Goal: Task Accomplishment & Management: Use online tool/utility

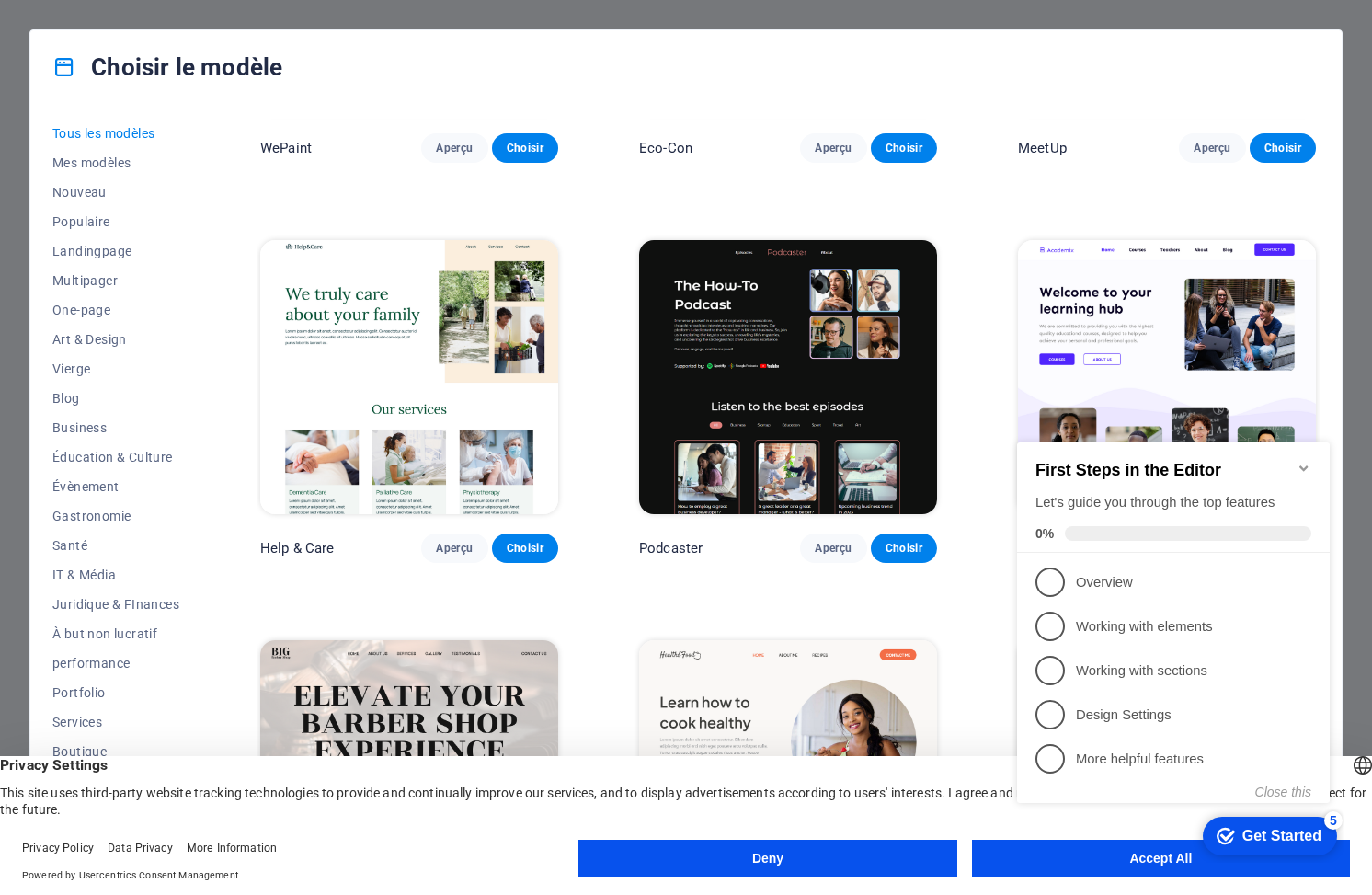
scroll to position [1907, 0]
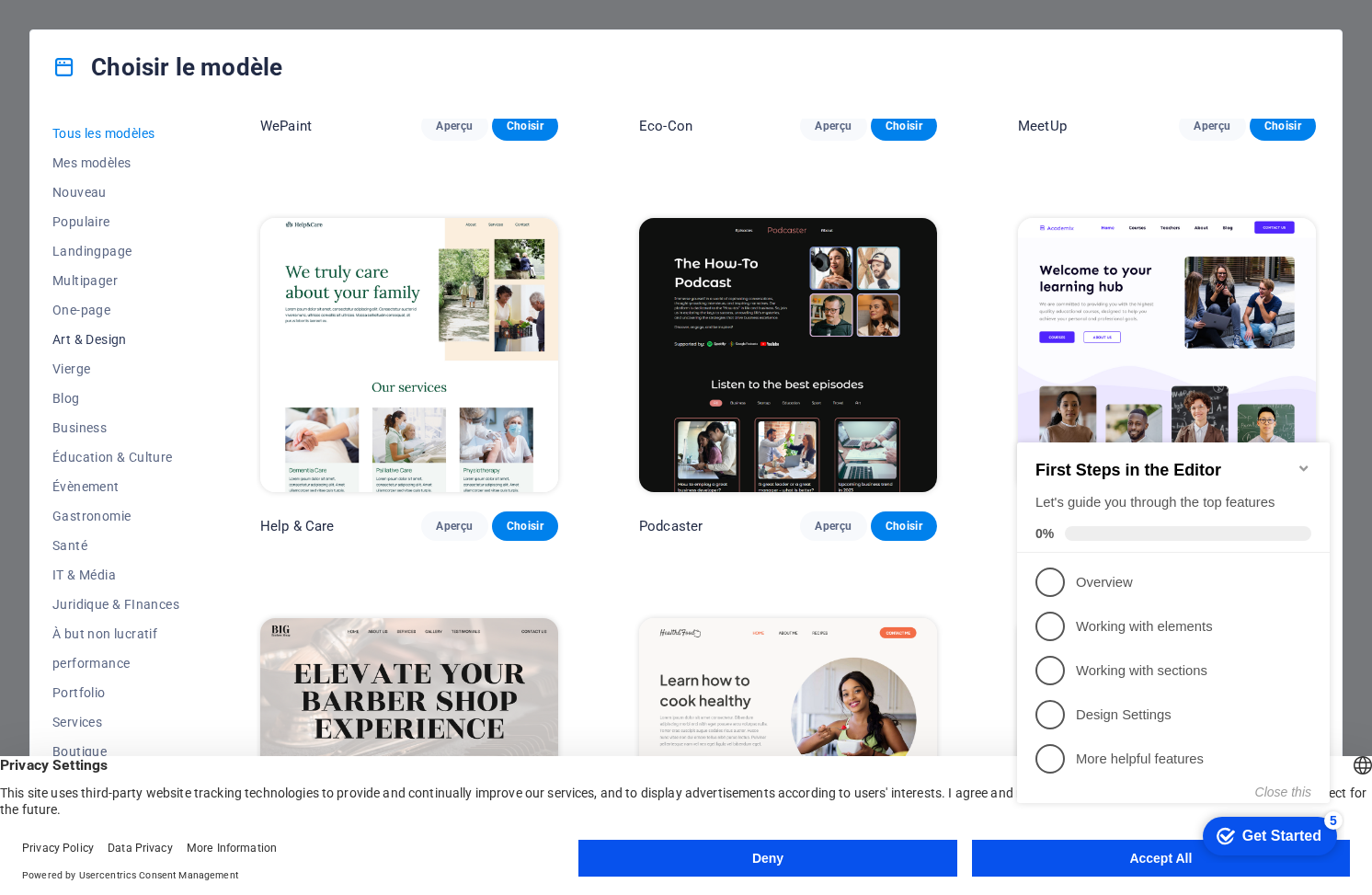
click at [125, 339] on span "Art & Design" at bounding box center [116, 339] width 127 height 15
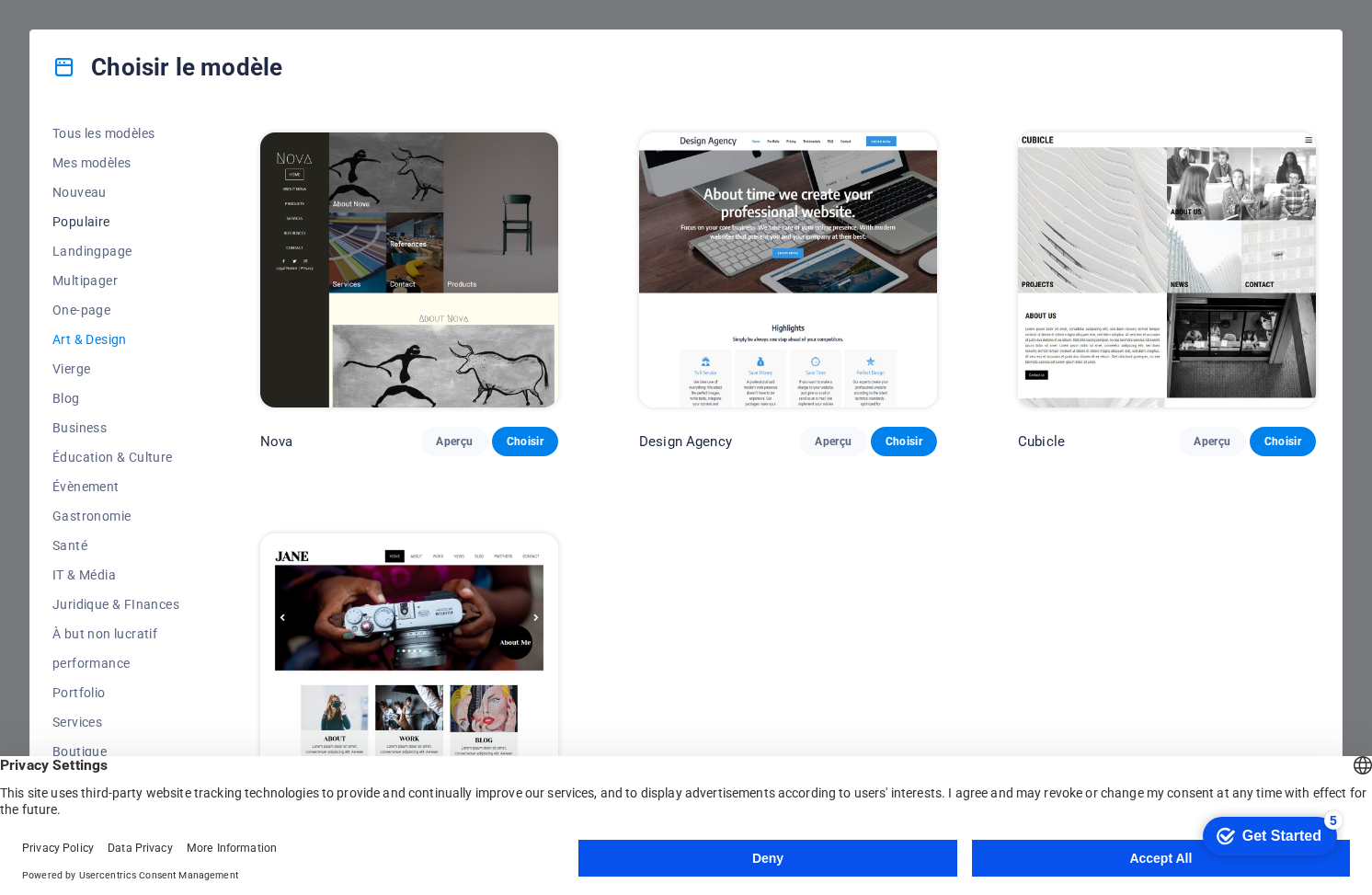
click at [78, 221] on span "Populaire" at bounding box center [116, 222] width 127 height 15
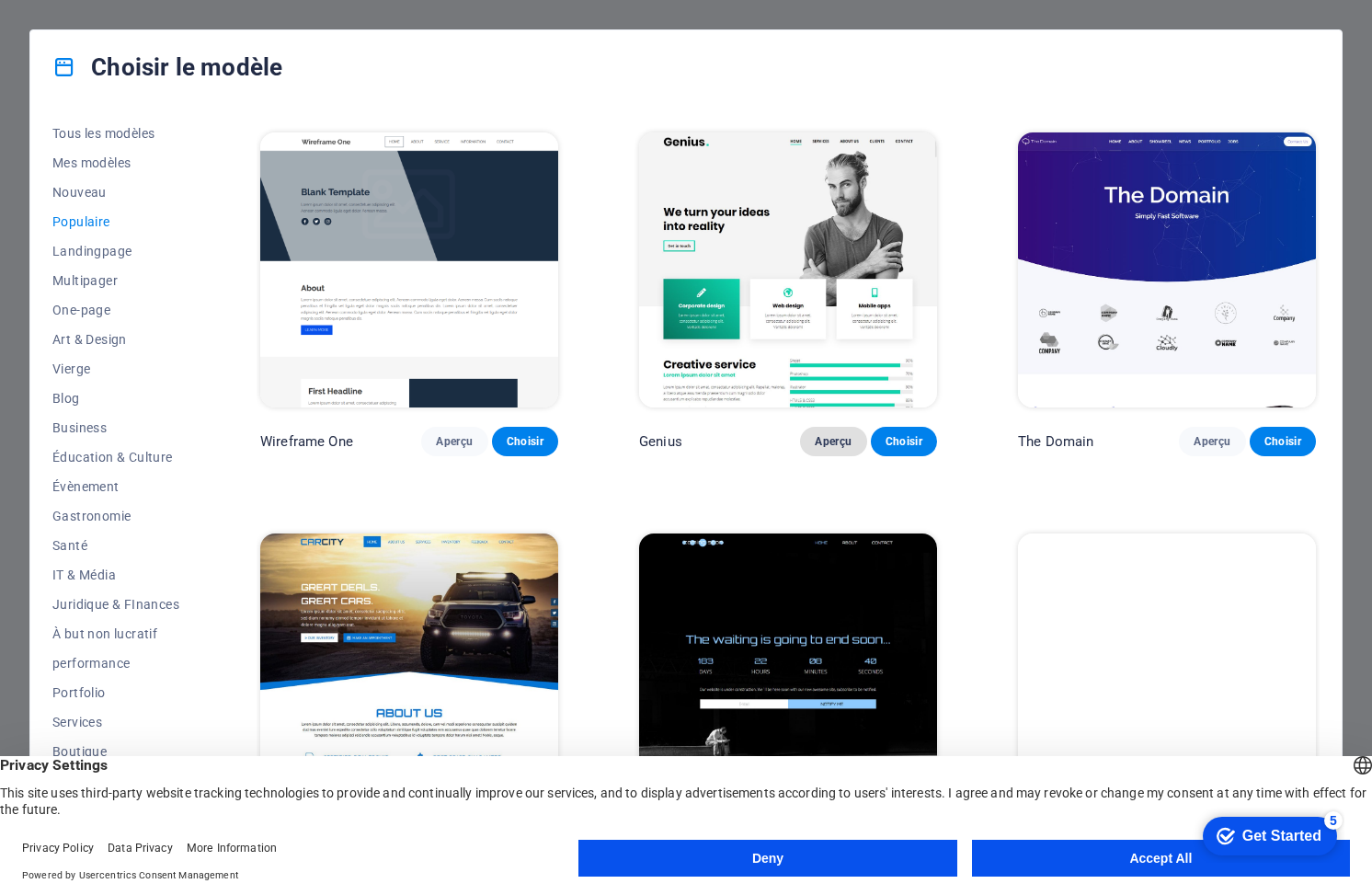
click at [833, 434] on span "Aperçu" at bounding box center [833, 441] width 37 height 15
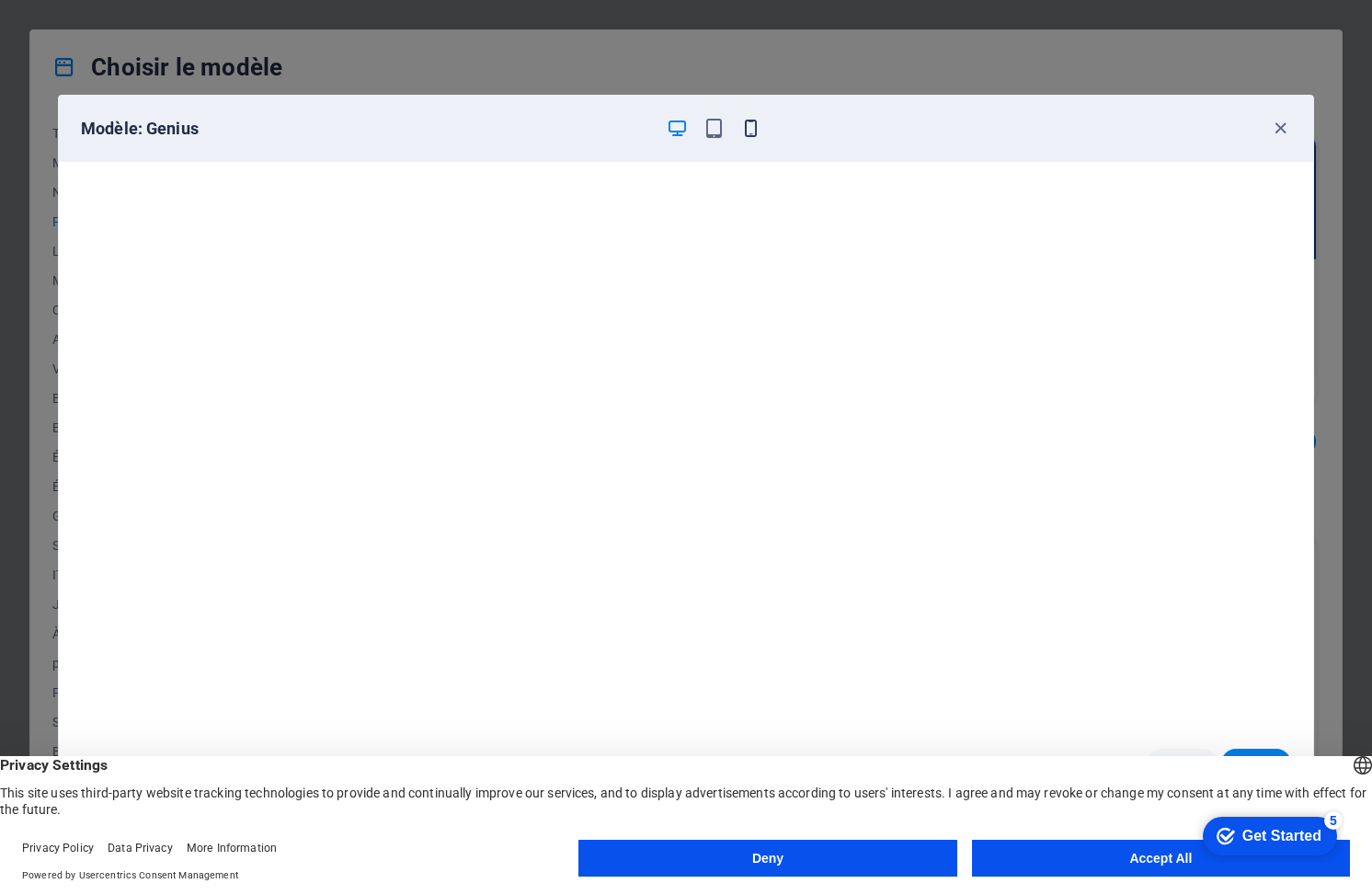
click at [740, 123] on icon "button" at bounding box center [750, 128] width 21 height 21
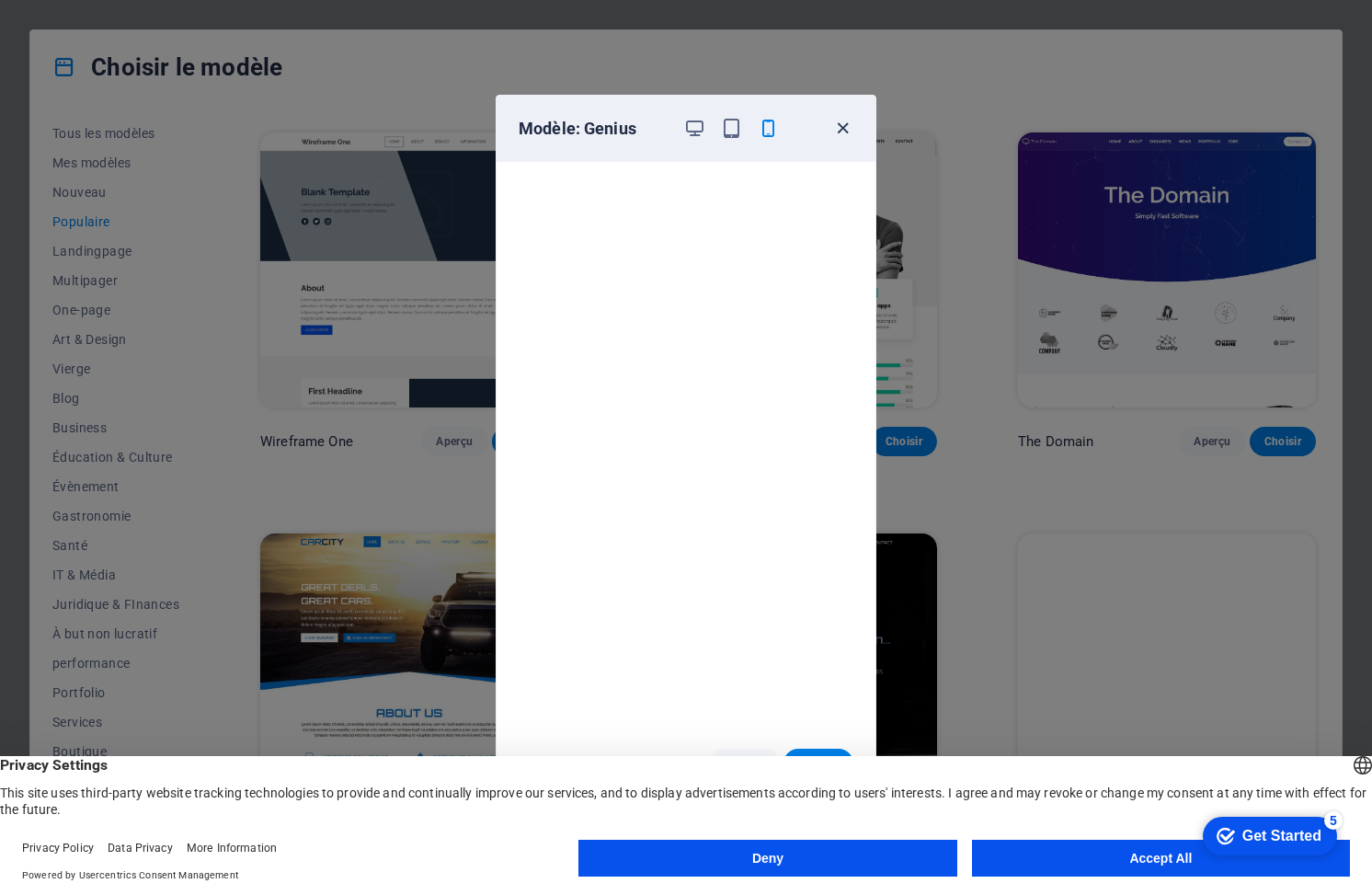
click at [840, 127] on icon "button" at bounding box center [842, 128] width 21 height 21
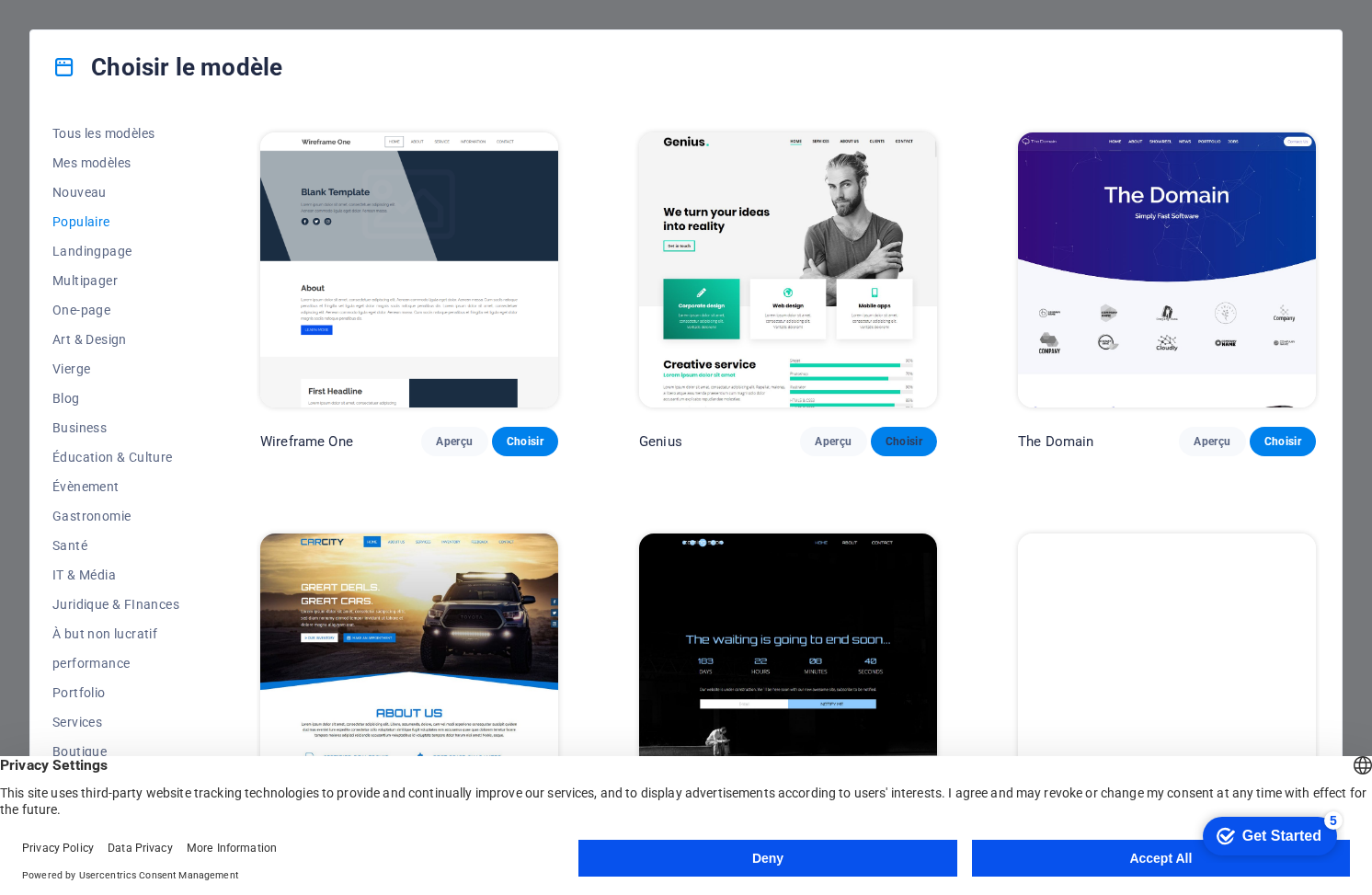
click at [914, 434] on span "Choisir" at bounding box center [904, 441] width 37 height 15
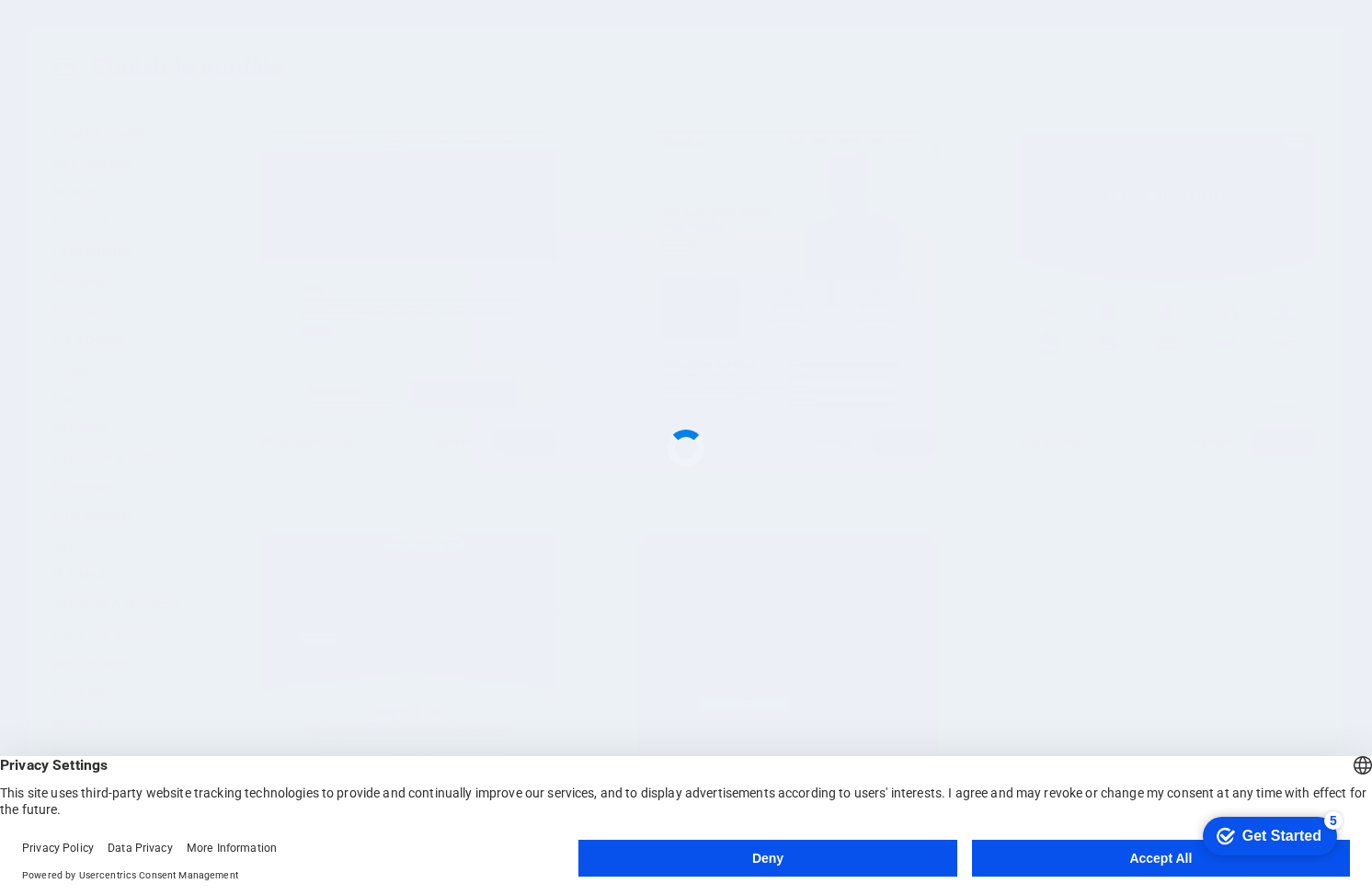
click at [1179, 862] on button "Accept All" at bounding box center [1160, 858] width 378 height 37
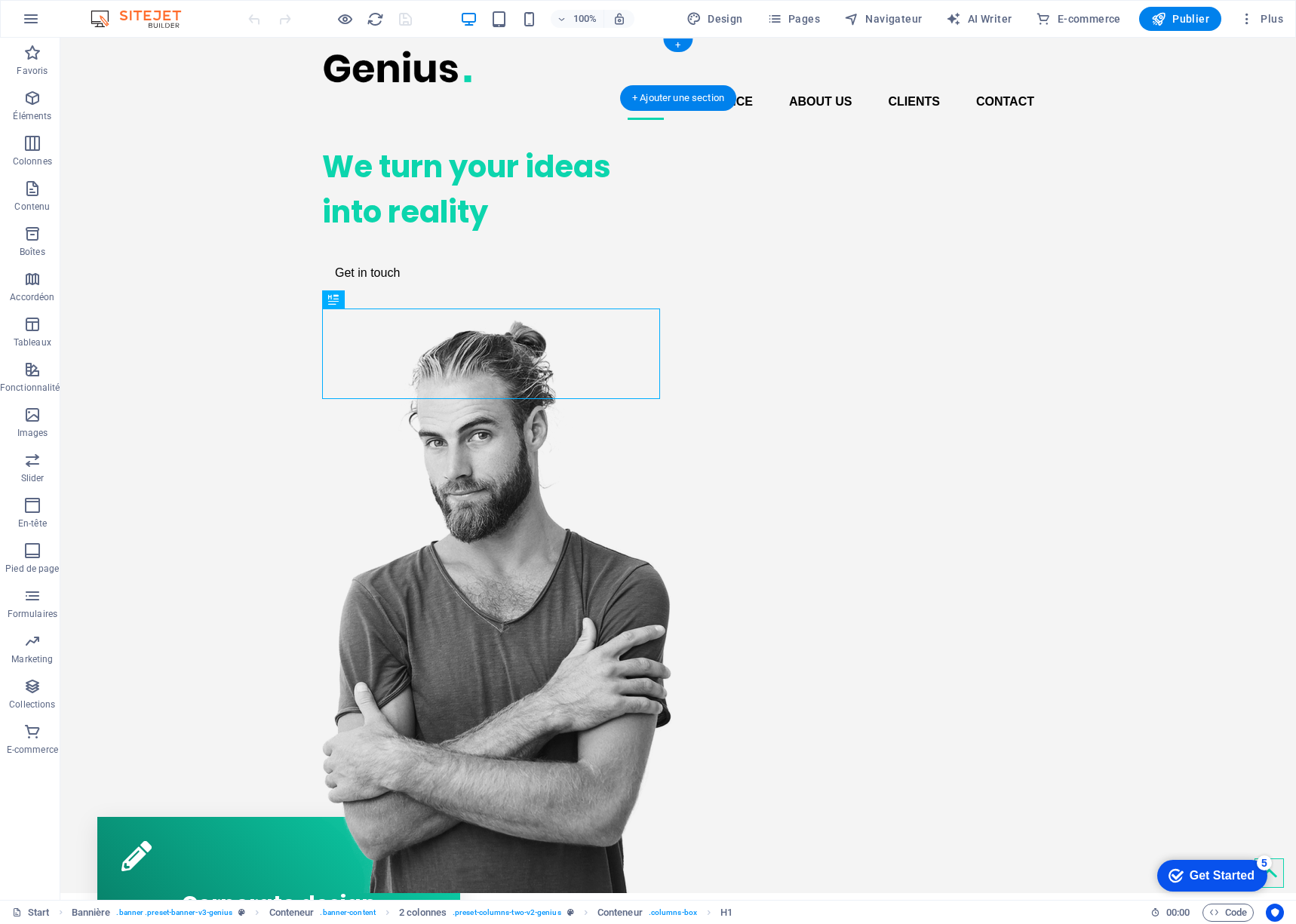
click at [391, 75] on div at bounding box center [678, 66] width 712 height 34
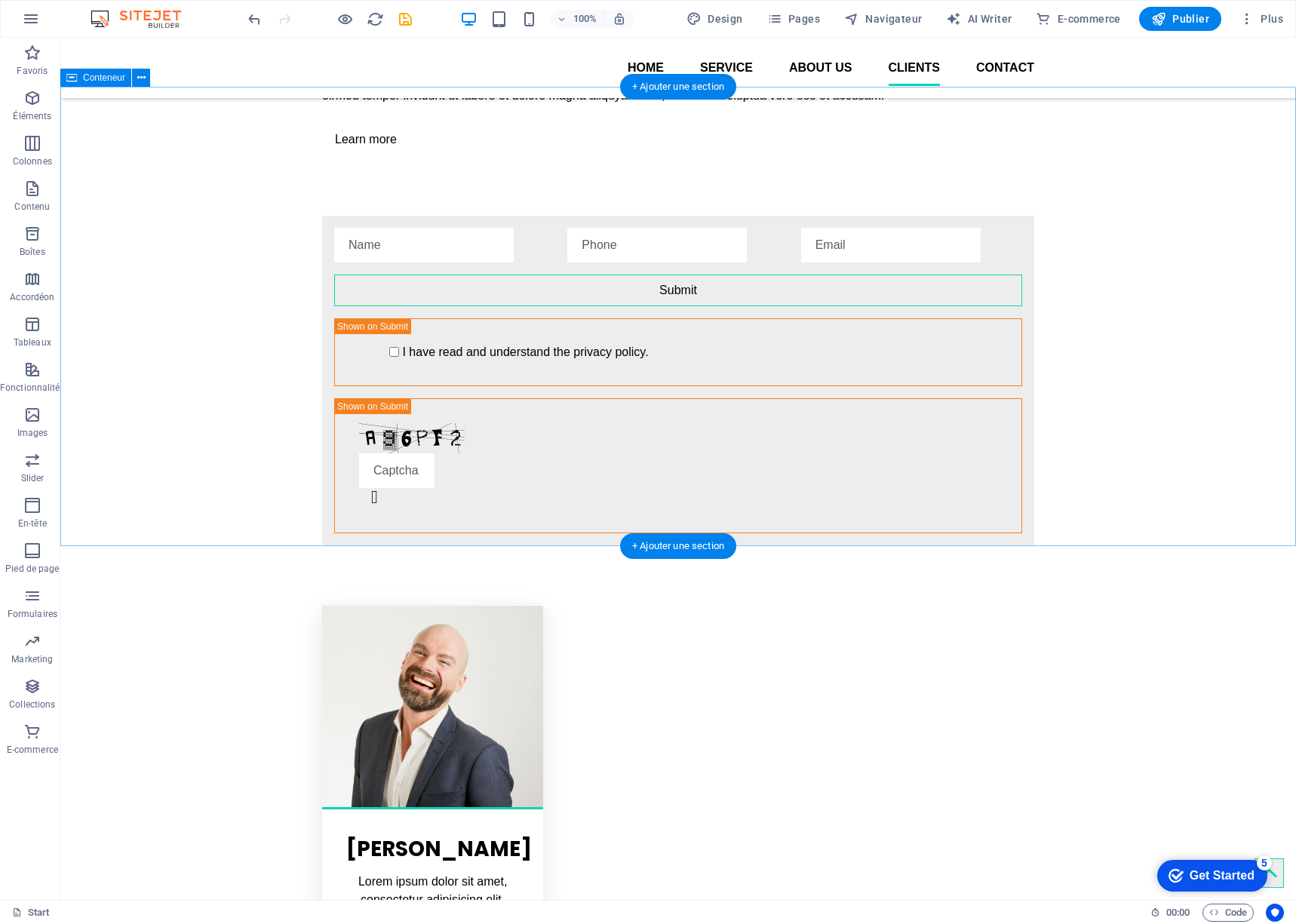
scroll to position [2856, 0]
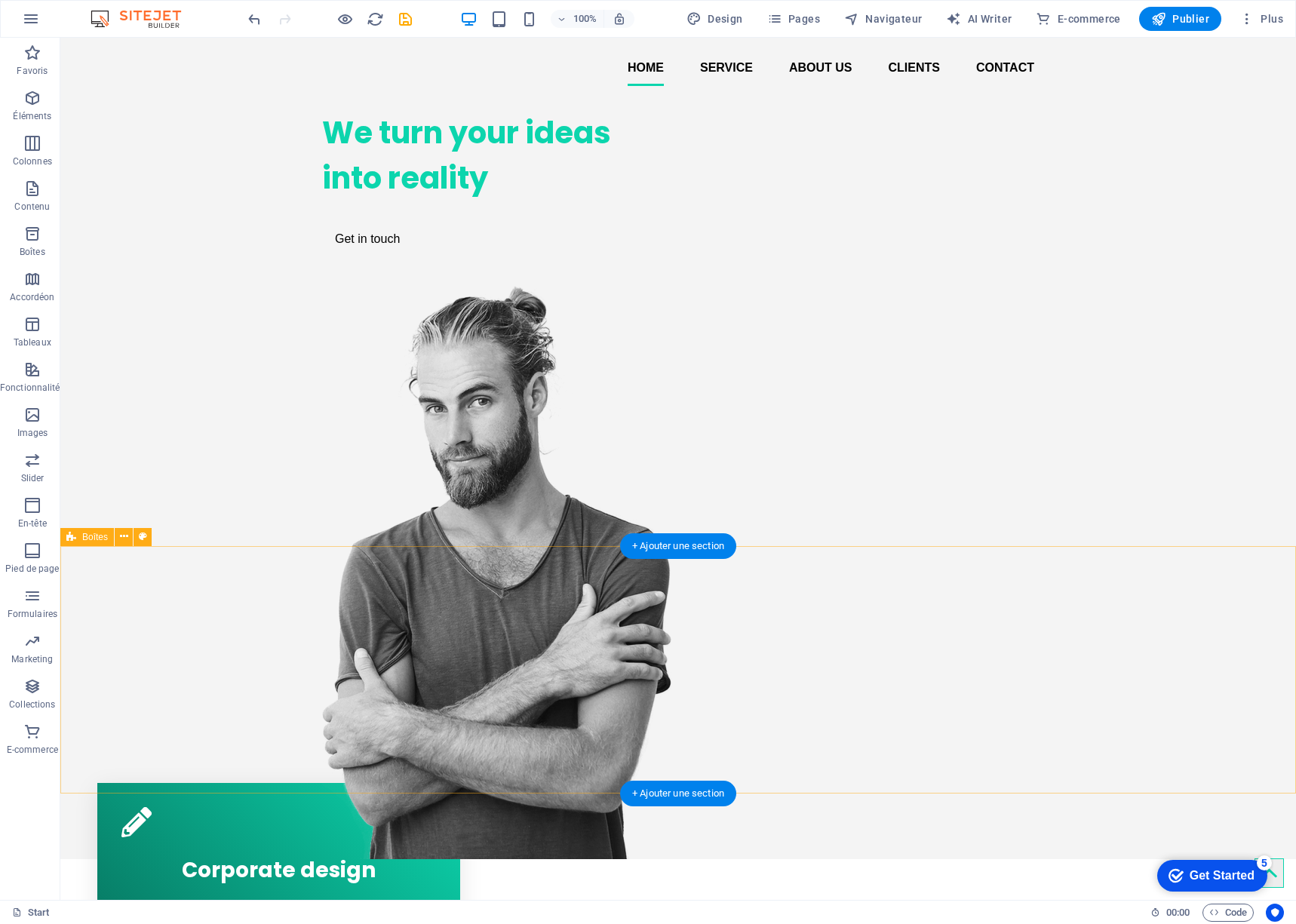
scroll to position [0, 0]
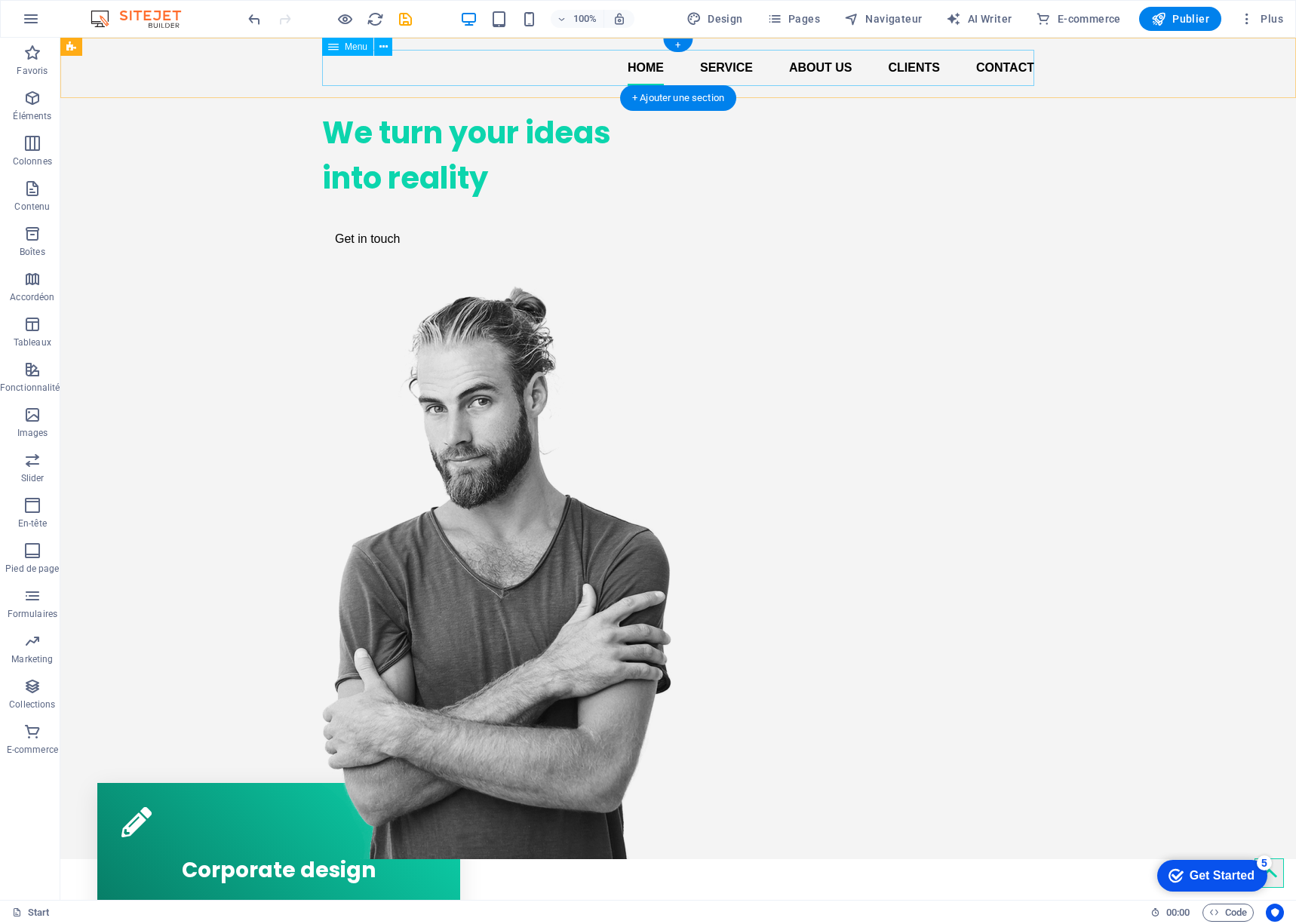
click at [646, 74] on nav "Home Service About us Clients Contact" at bounding box center [678, 68] width 712 height 37
select select
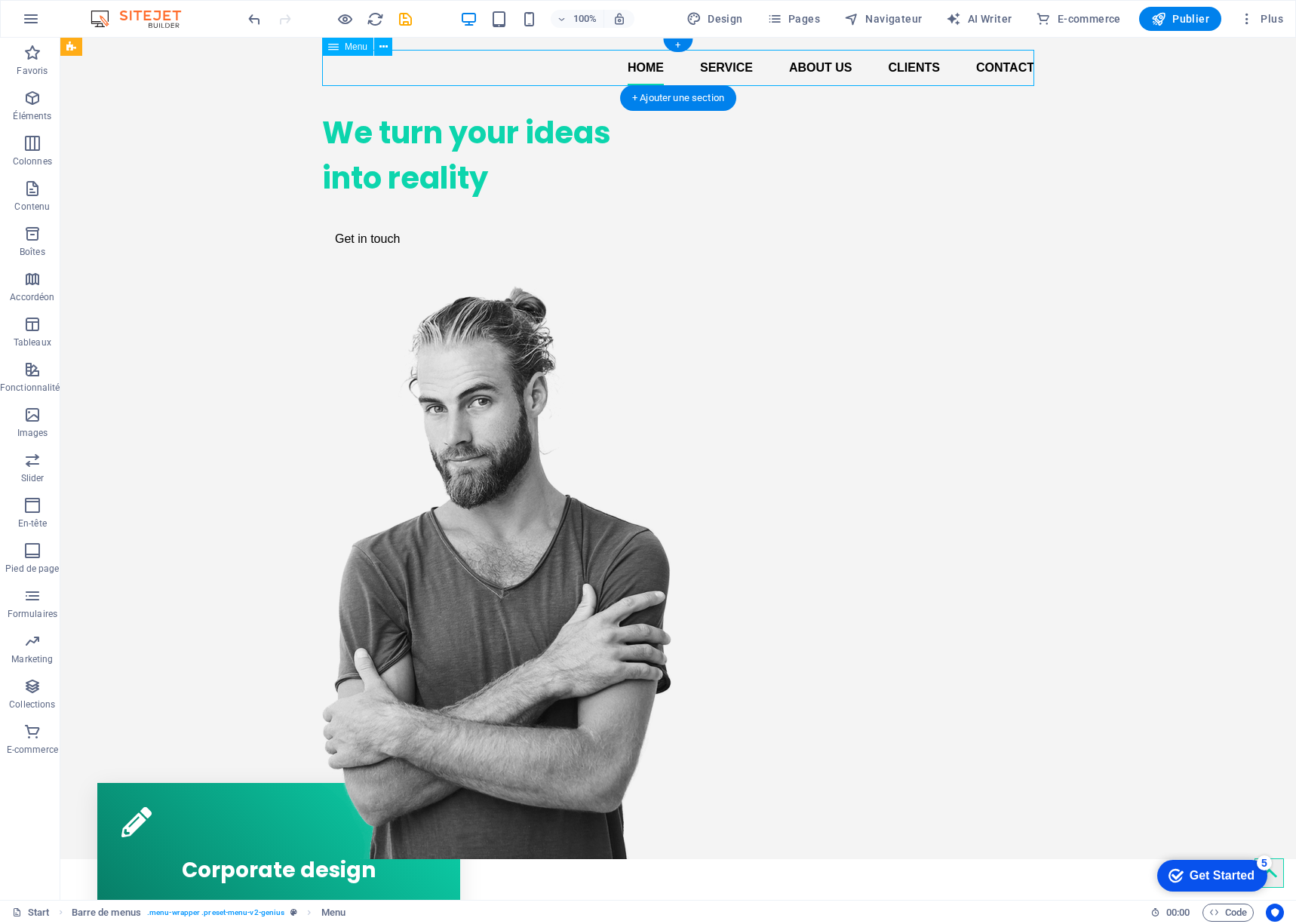
select select
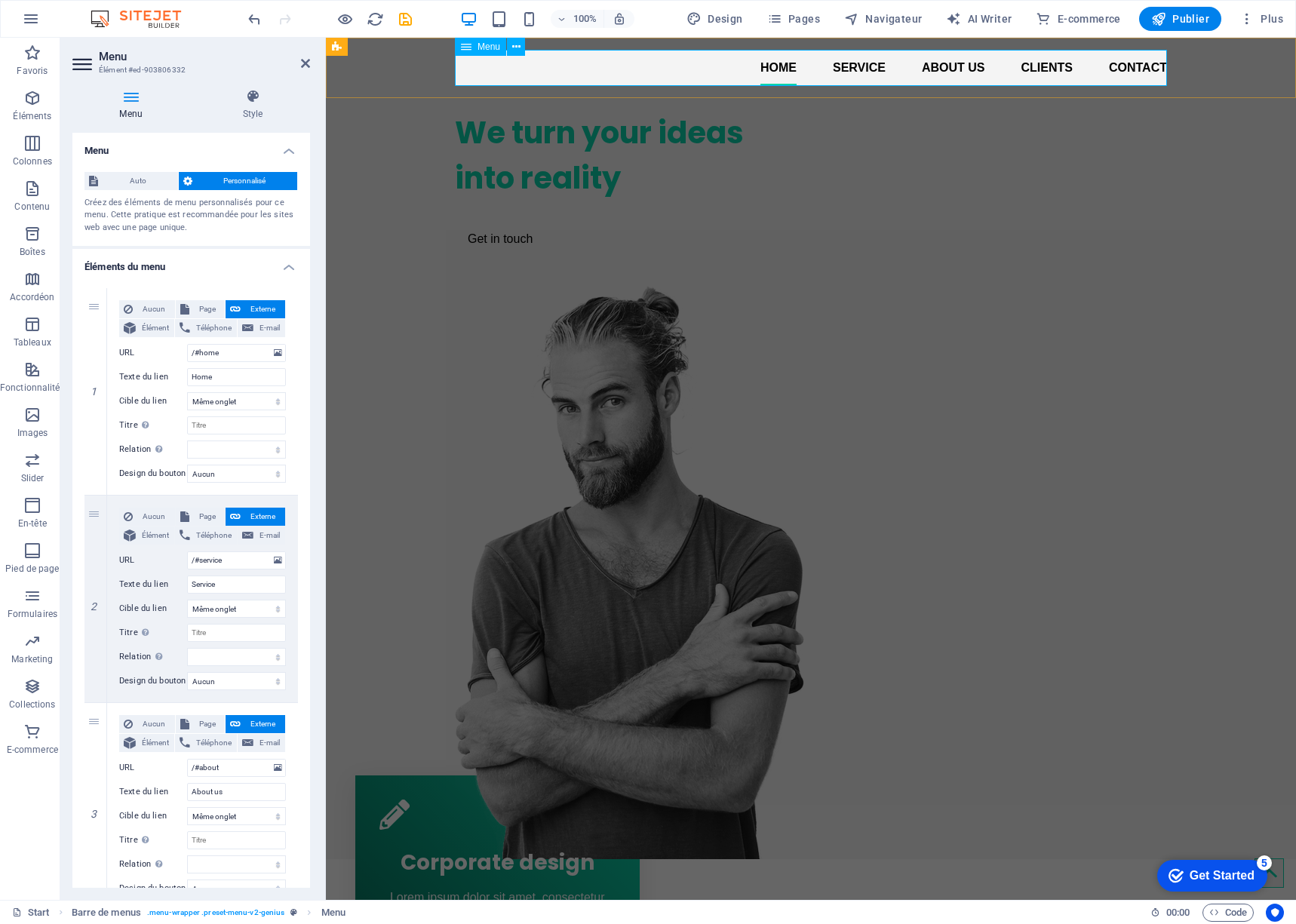
click at [790, 68] on nav "Home Service About us Clients Contact" at bounding box center [811, 68] width 712 height 37
click at [793, 433] on figure at bounding box center [624, 572] width 338 height 574
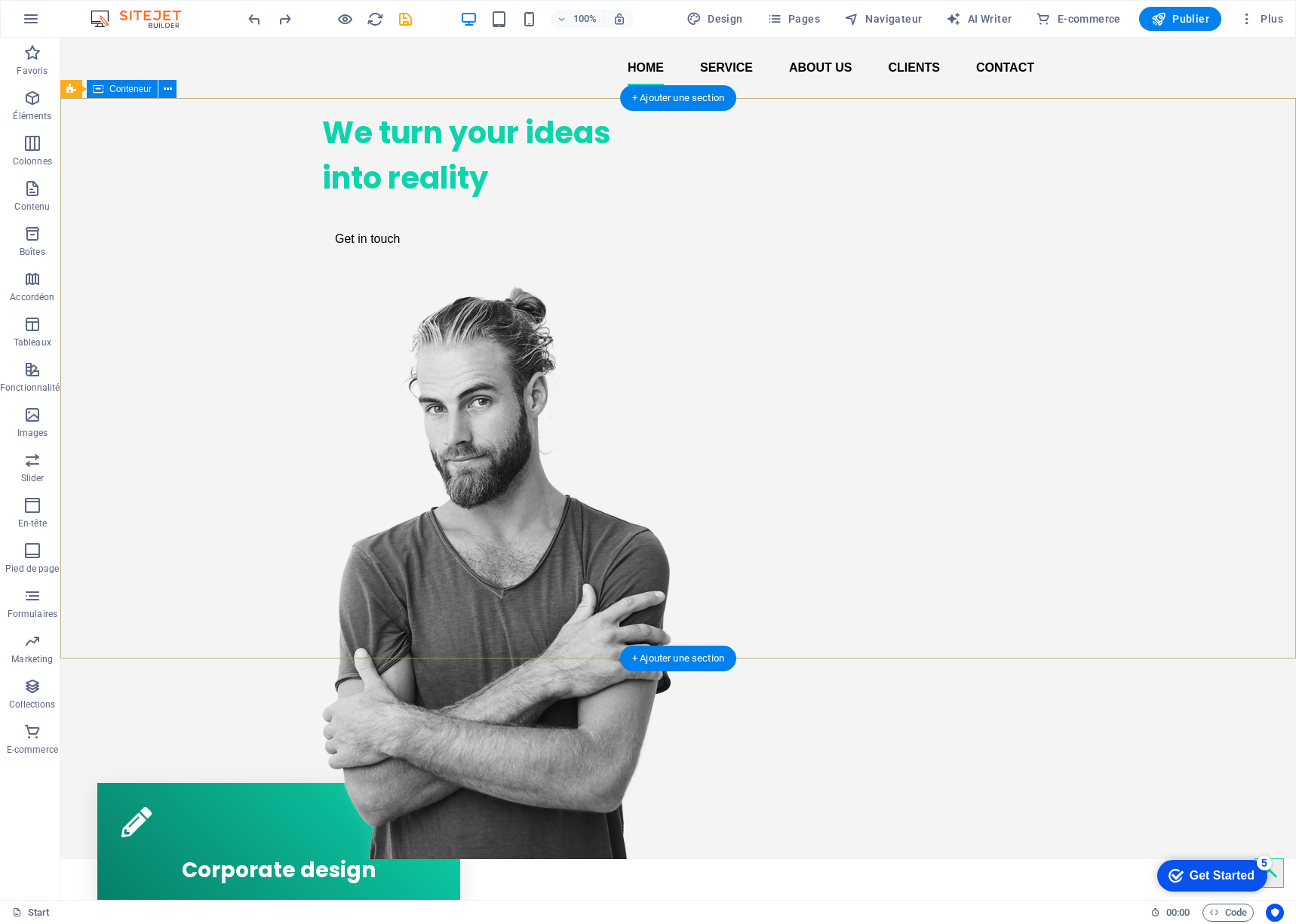
click at [194, 175] on div "We turn your ideas into reality Get in touch" at bounding box center [678, 479] width 1236 height 761
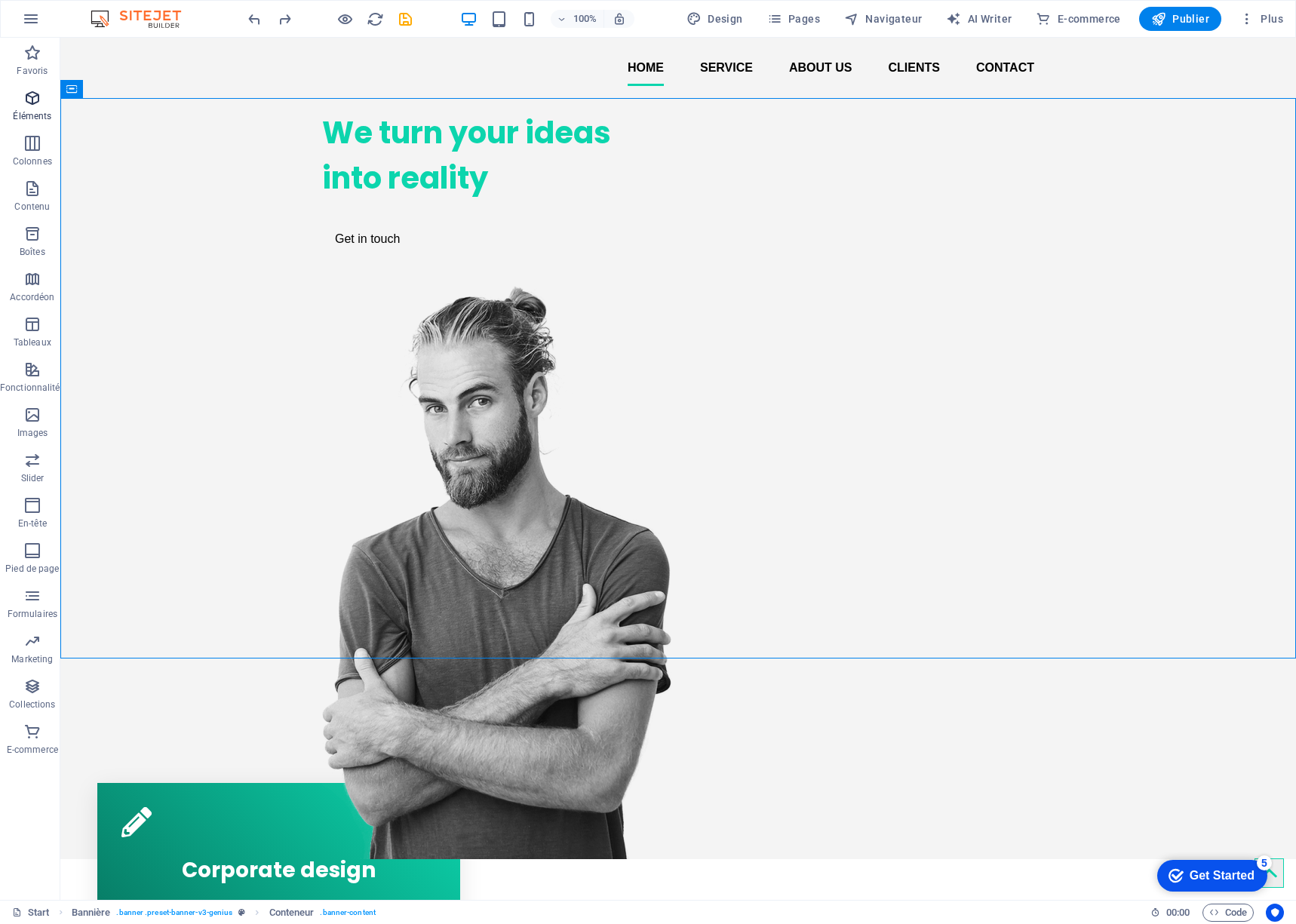
click at [29, 99] on icon "button" at bounding box center [33, 98] width 18 height 18
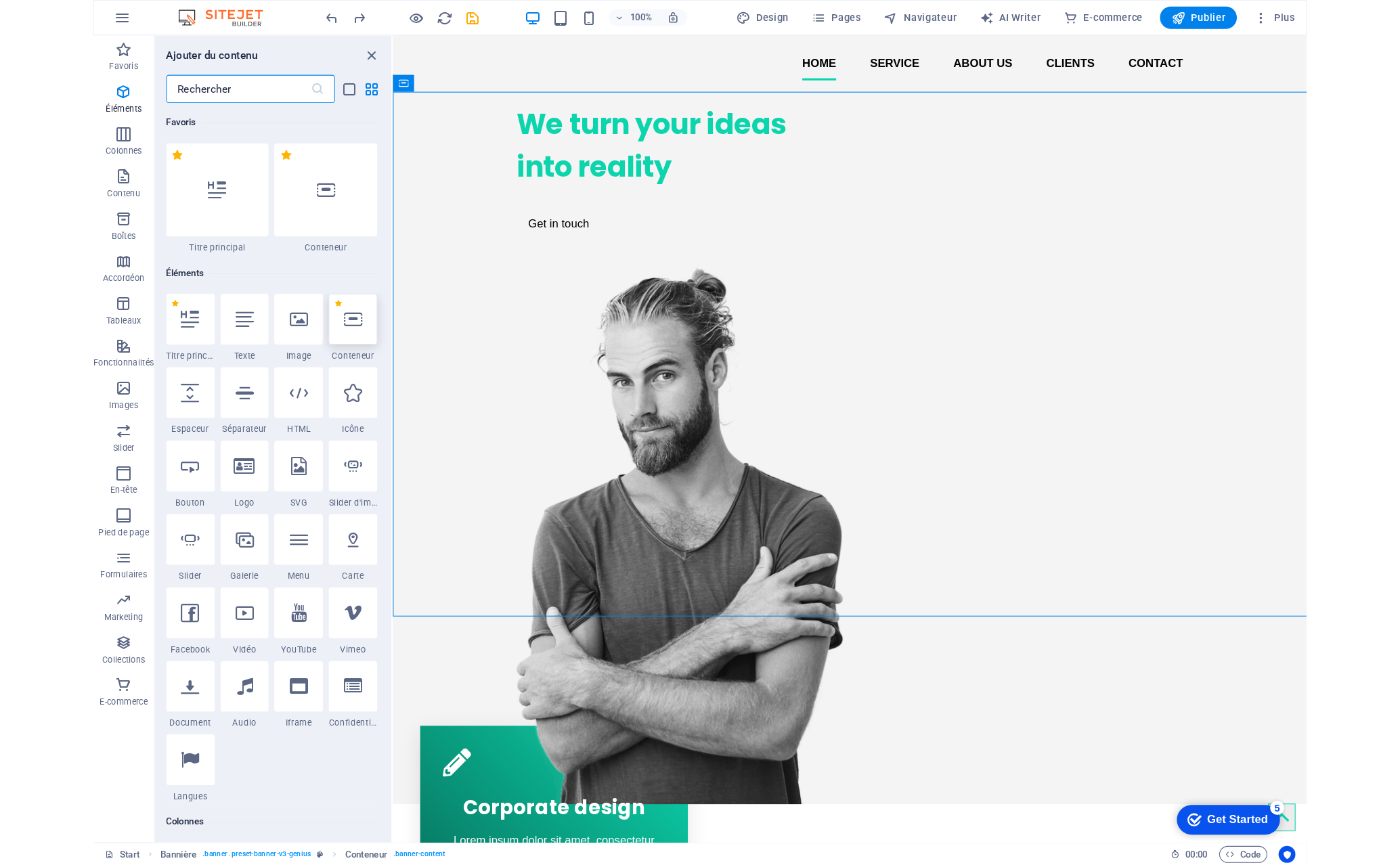
scroll to position [144, 0]
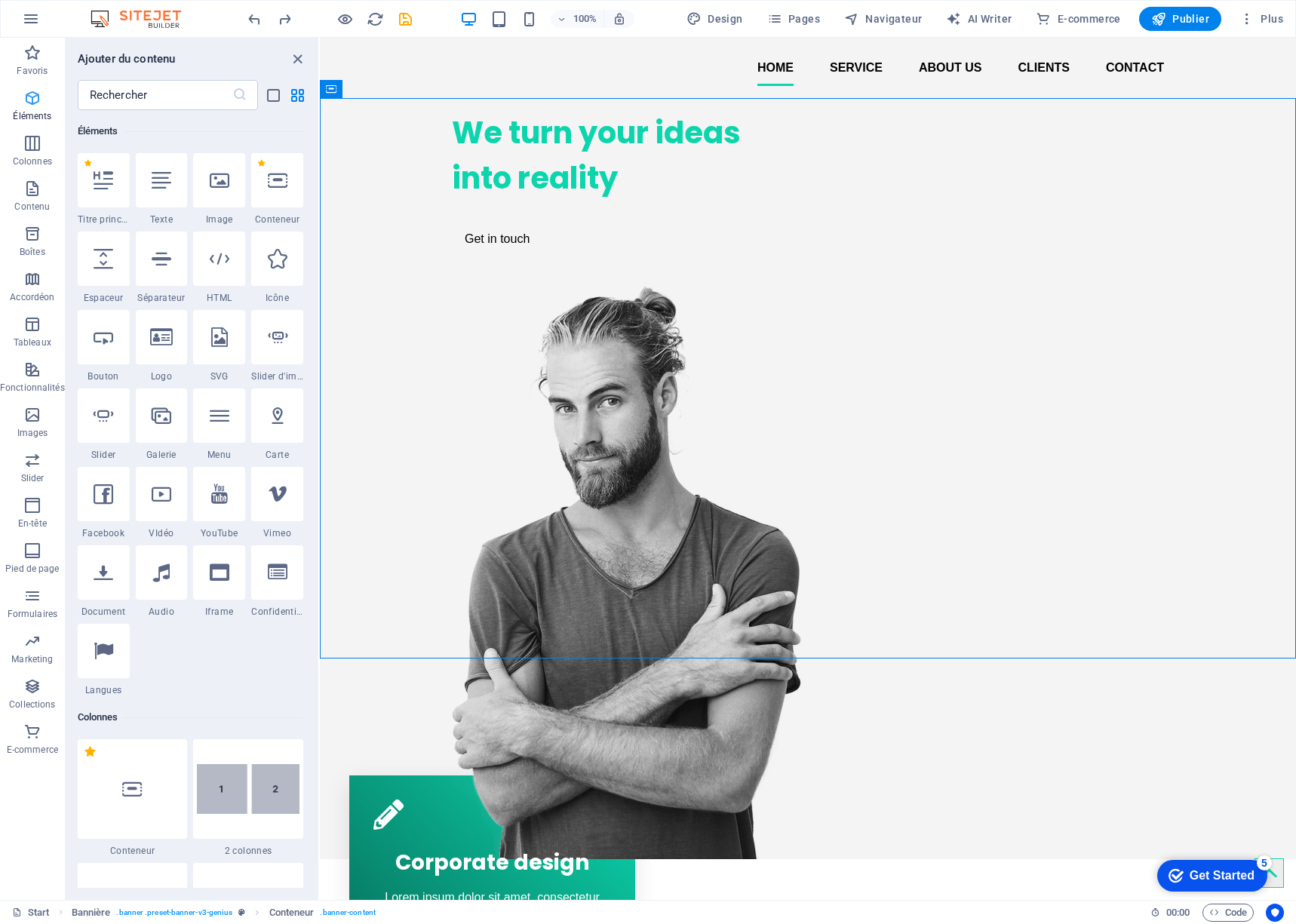
click at [31, 104] on icon "button" at bounding box center [33, 98] width 18 height 18
click at [225, 180] on icon at bounding box center [220, 180] width 20 height 20
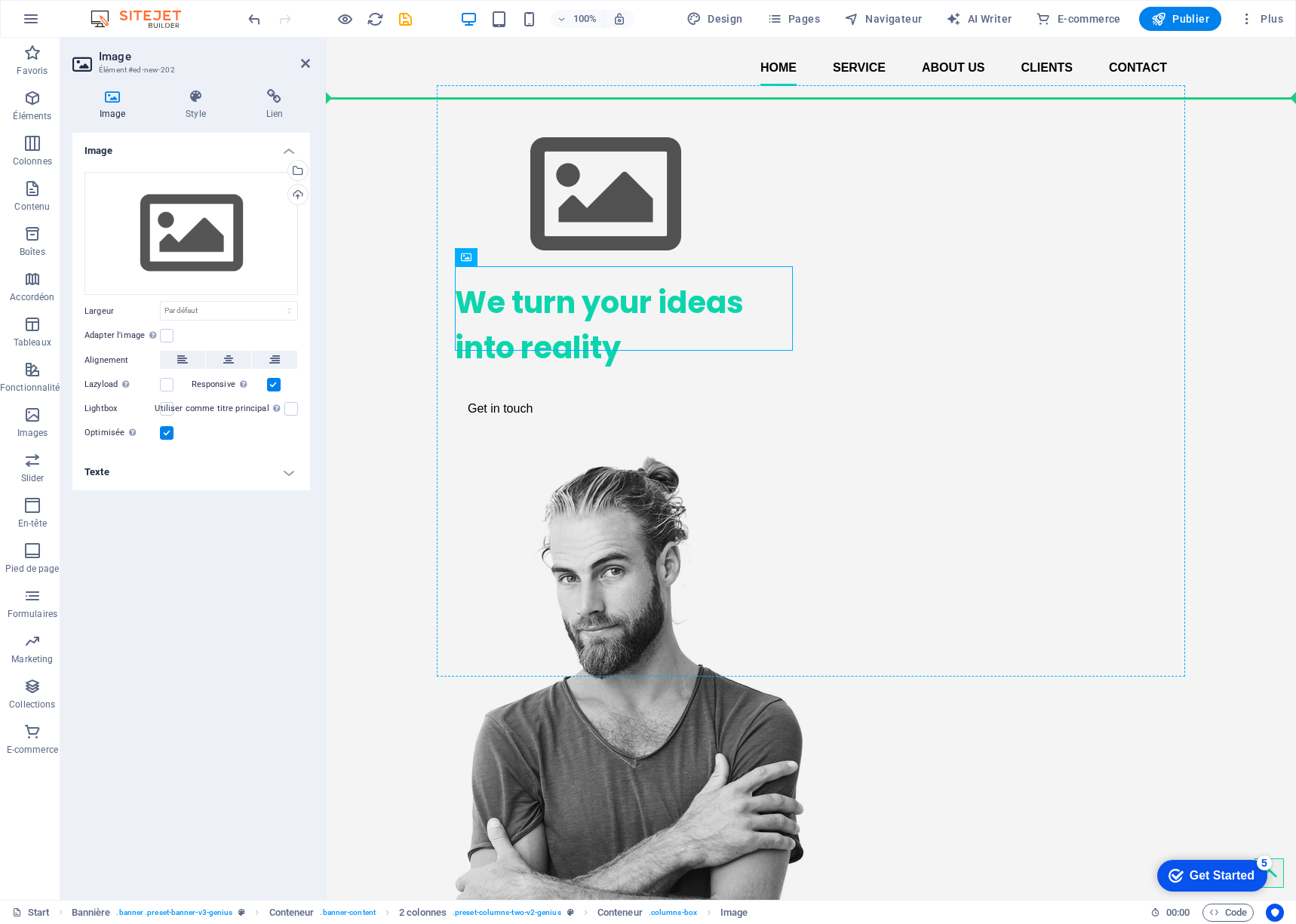
drag, startPoint x: 695, startPoint y: 296, endPoint x: 689, endPoint y: 193, distance: 103.2
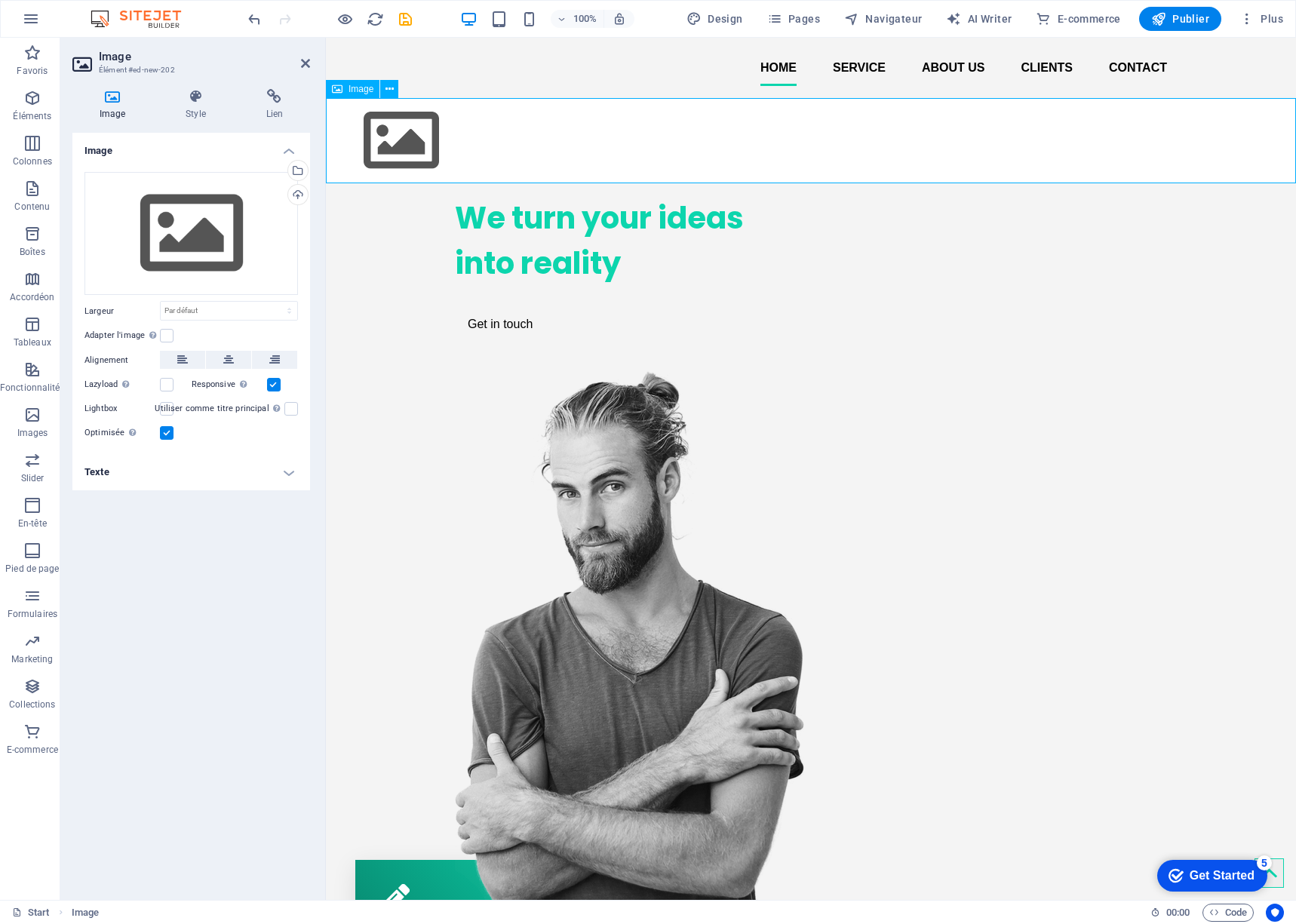
click at [498, 164] on figure at bounding box center [810, 141] width 970 height 85
click at [298, 193] on div "Téléverser" at bounding box center [297, 196] width 23 height 23
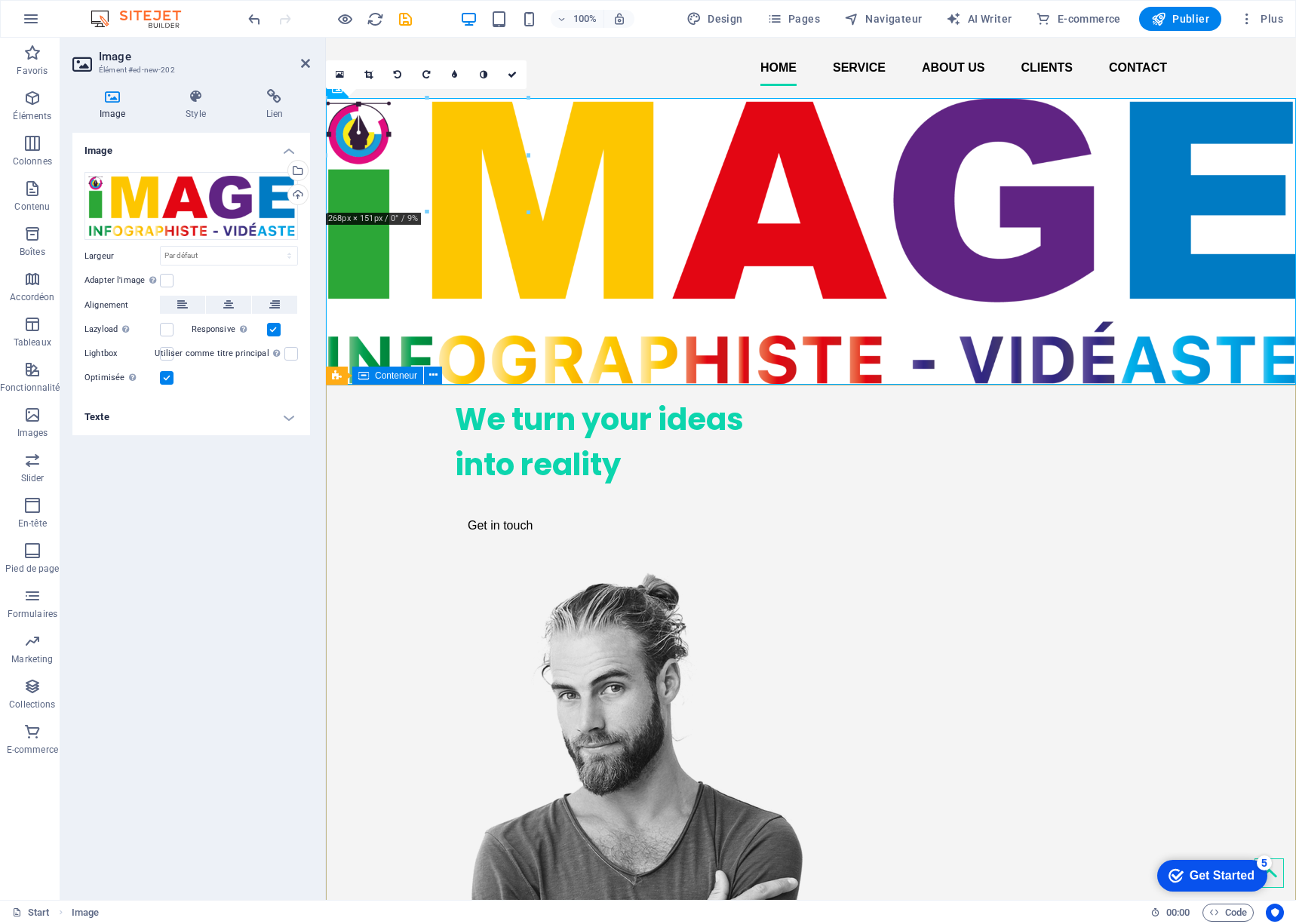
click at [1125, 529] on div "We turn your ideas into reality Get in touch" at bounding box center [810, 766] width 970 height 761
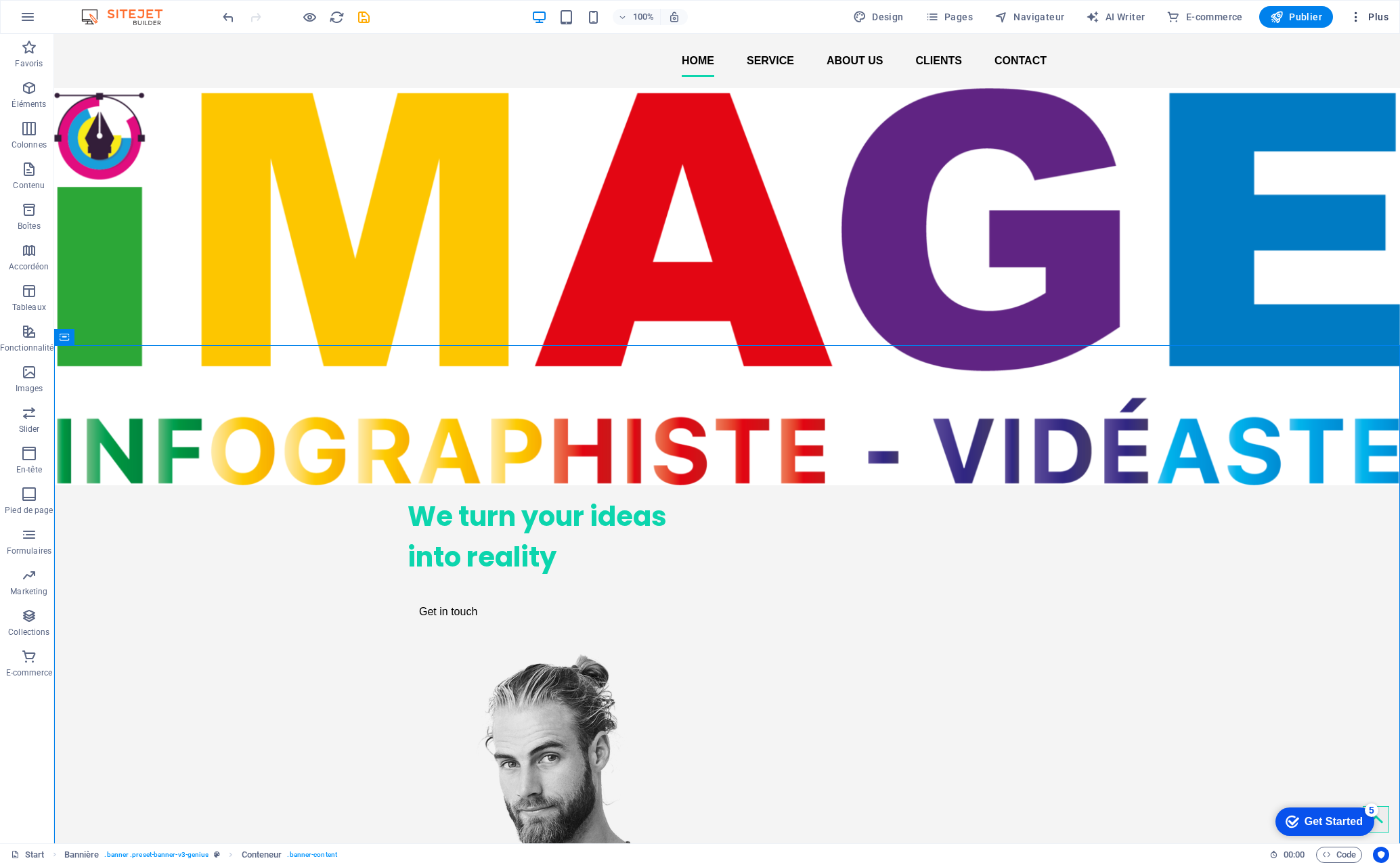
click at [1009, 18] on span "Plus" at bounding box center [1369, 17] width 40 height 14
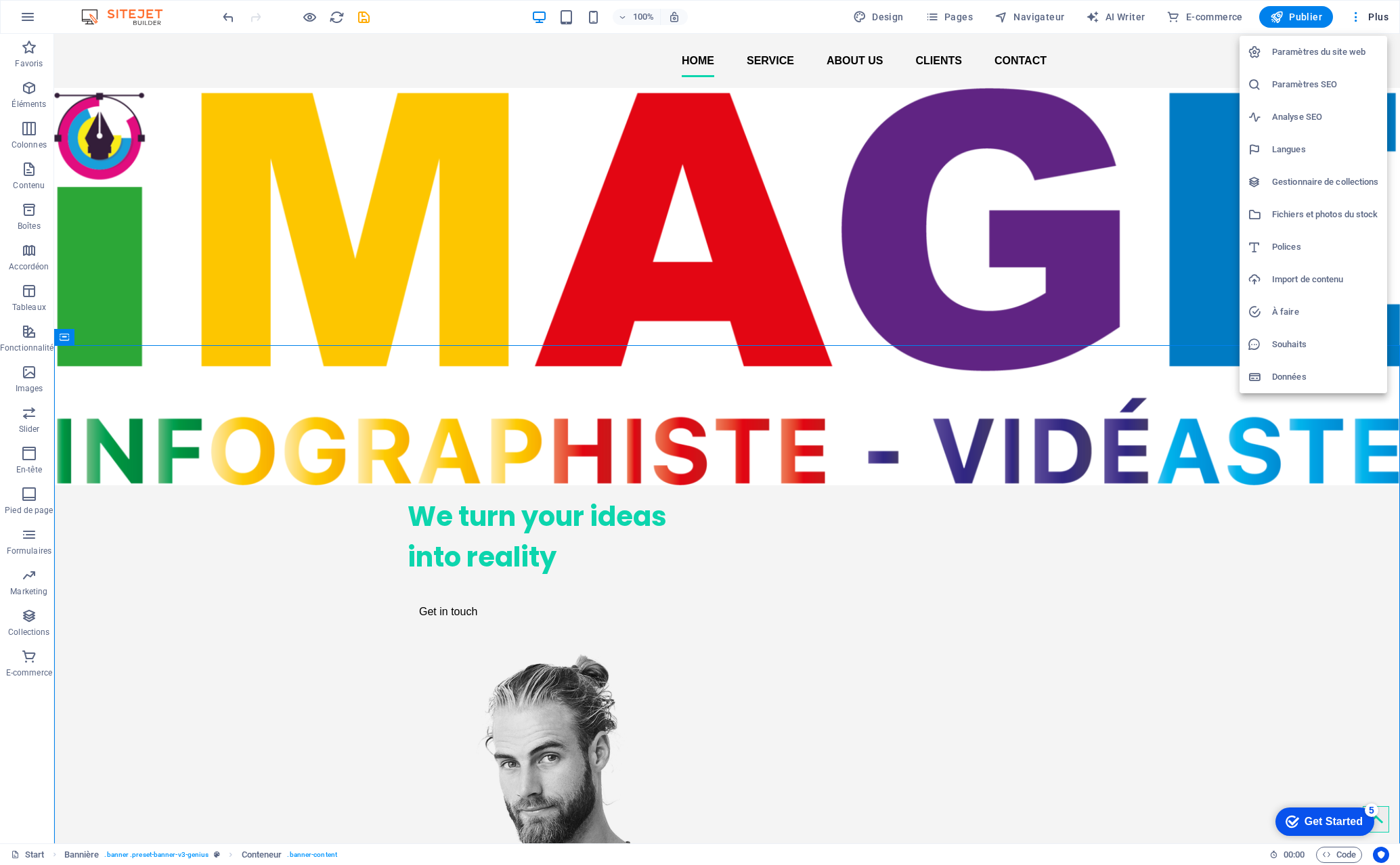
click at [1009, 18] on div at bounding box center [700, 432] width 1400 height 865
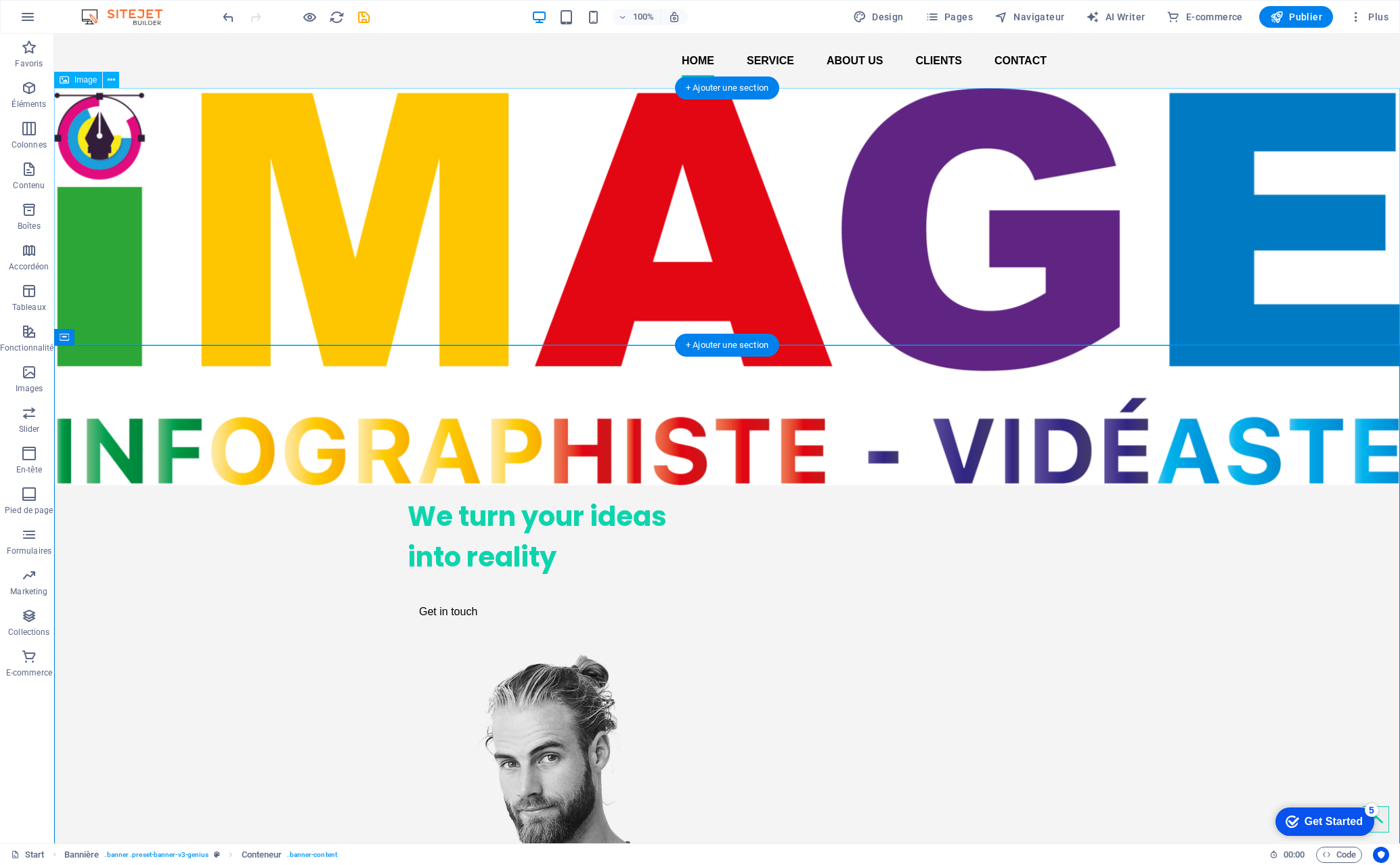
click at [878, 322] on figure at bounding box center [727, 287] width 1346 height 397
click at [1009, 283] on figure at bounding box center [727, 287] width 1346 height 397
click at [701, 244] on figure at bounding box center [727, 287] width 1346 height 397
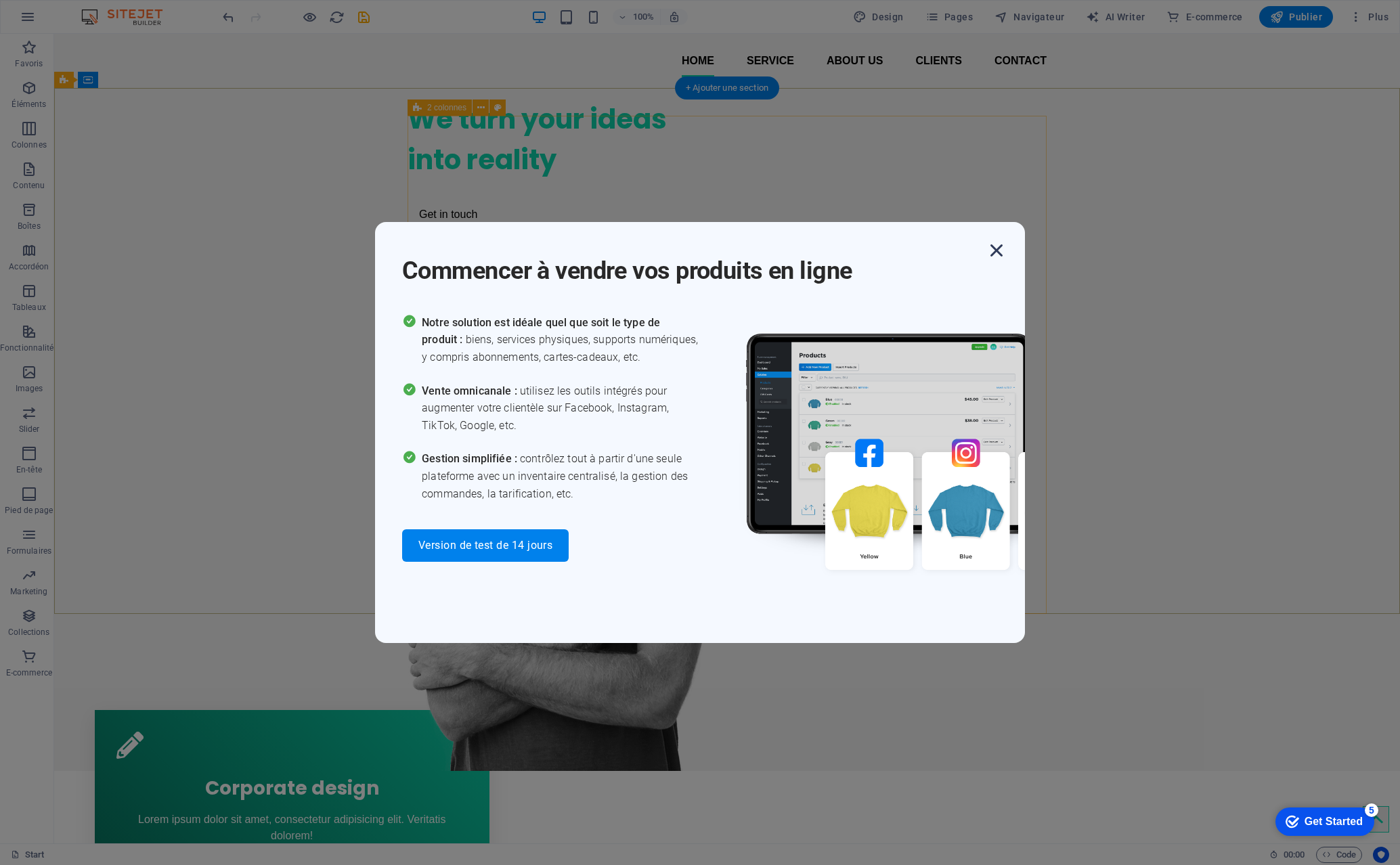
click at [995, 254] on icon "button" at bounding box center [996, 251] width 25 height 25
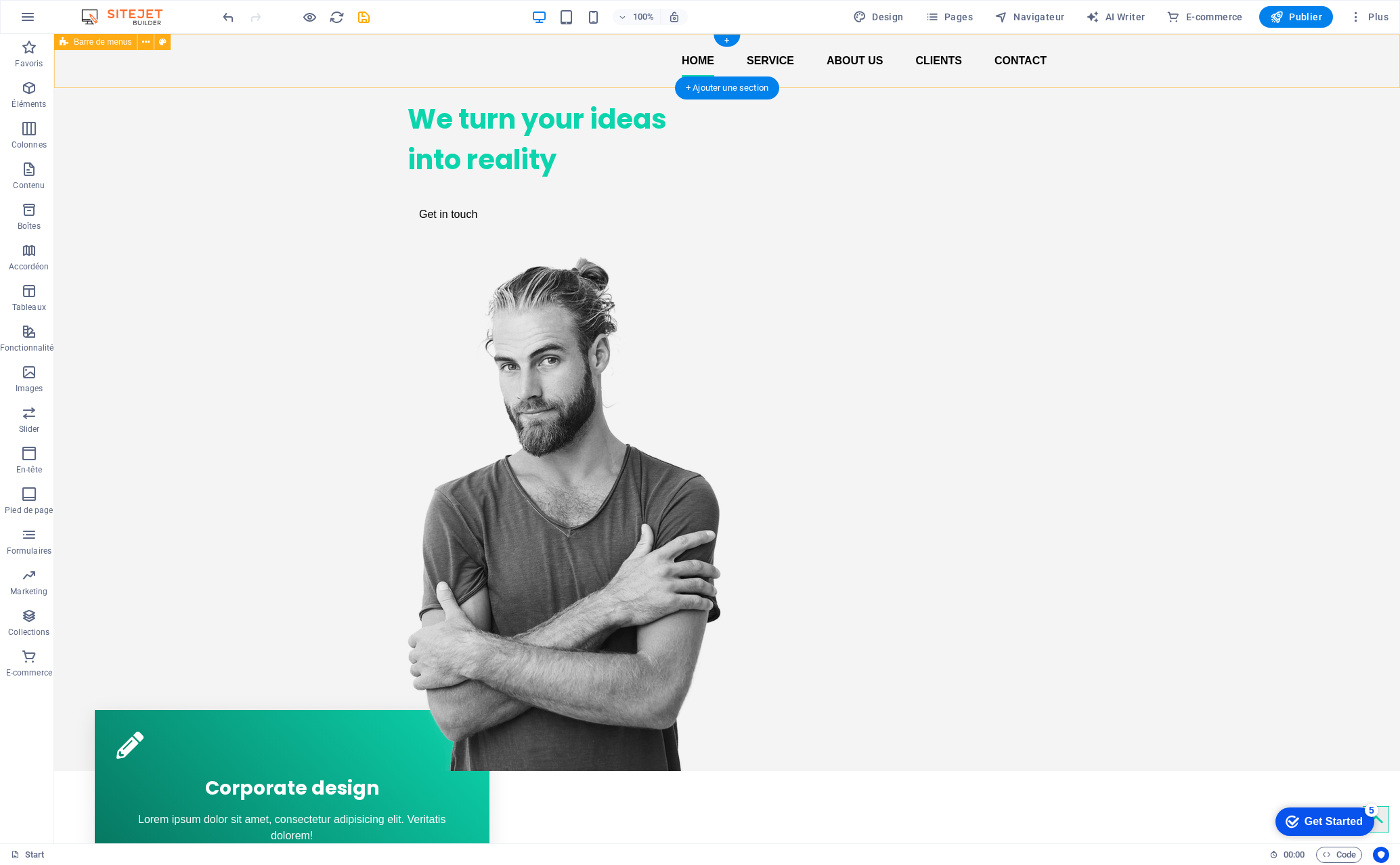
click at [302, 72] on div "Home Service About us Clients Contact" at bounding box center [727, 61] width 1346 height 54
click at [36, 91] on icon "button" at bounding box center [29, 88] width 16 height 16
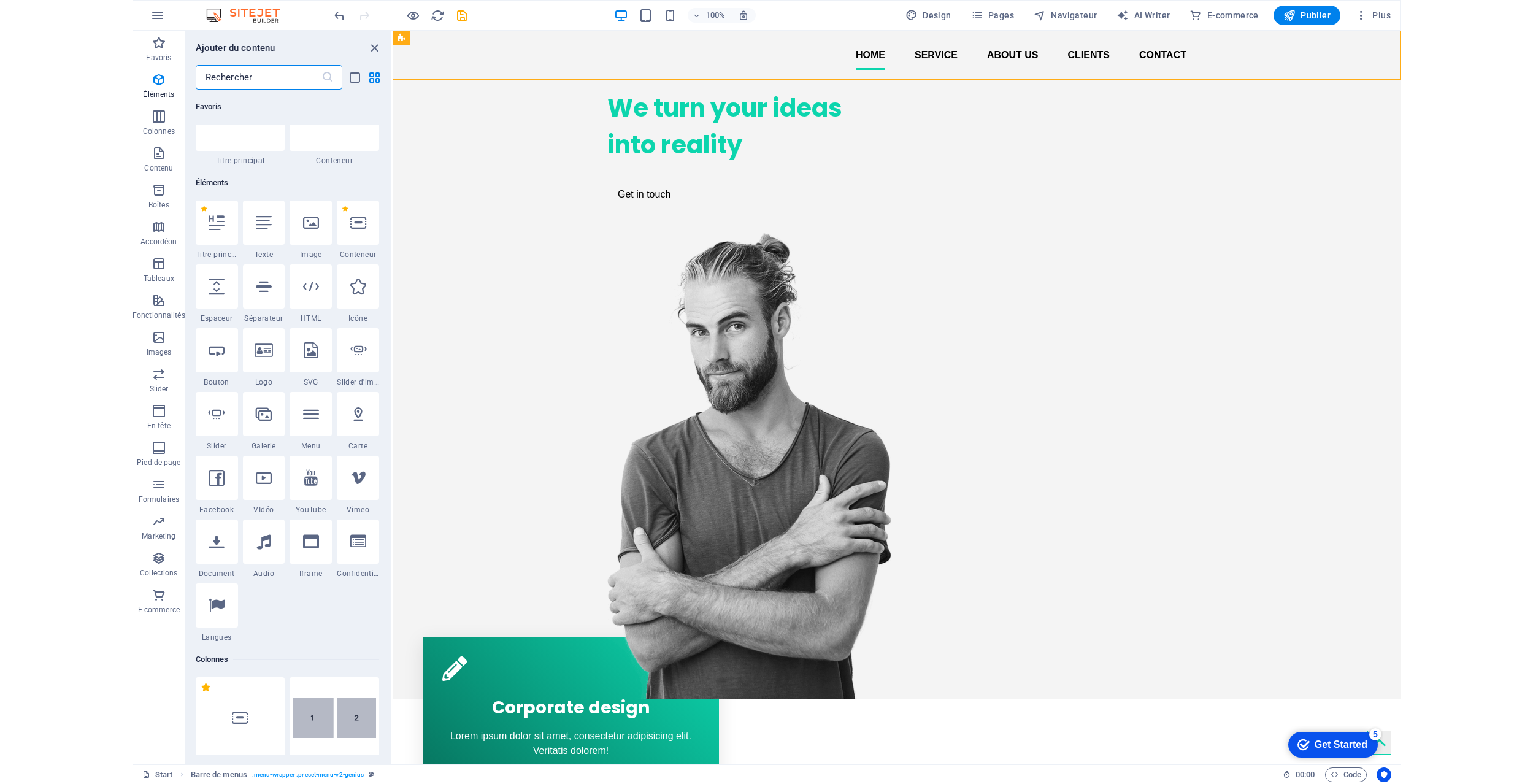
scroll to position [131, 0]
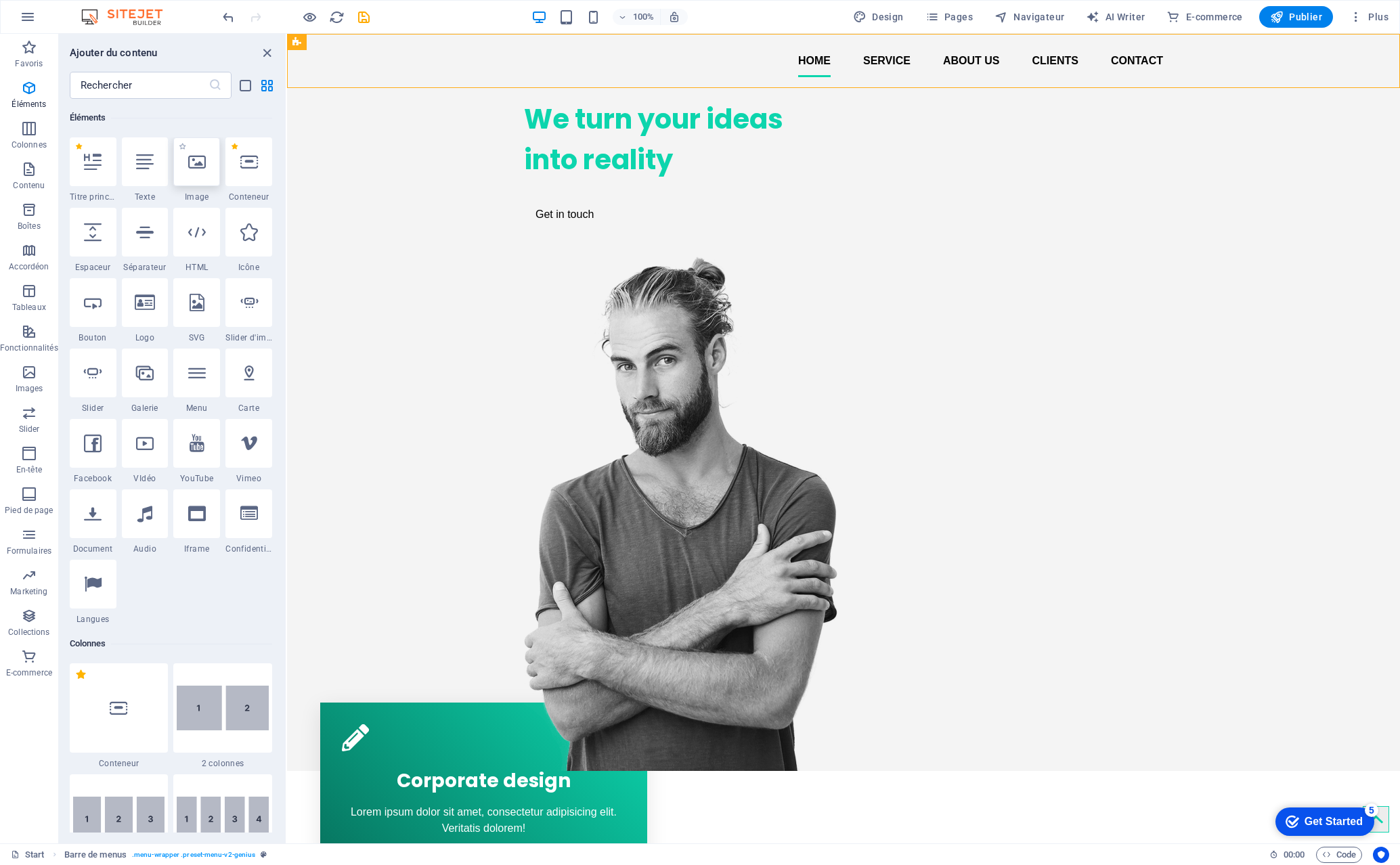
click at [197, 169] on icon at bounding box center [197, 162] width 18 height 18
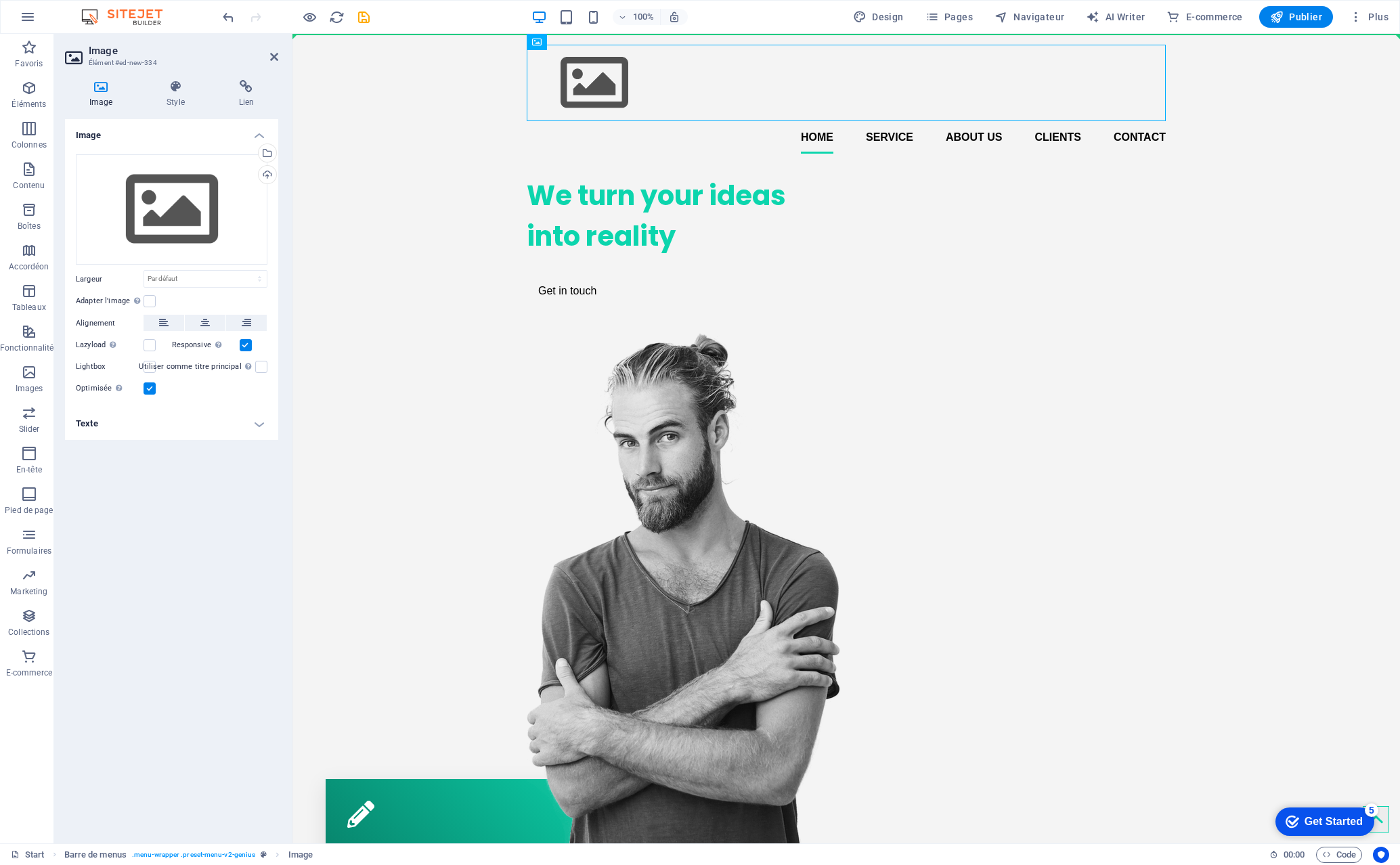
drag, startPoint x: 708, startPoint y: 78, endPoint x: 515, endPoint y: 75, distance: 193.0
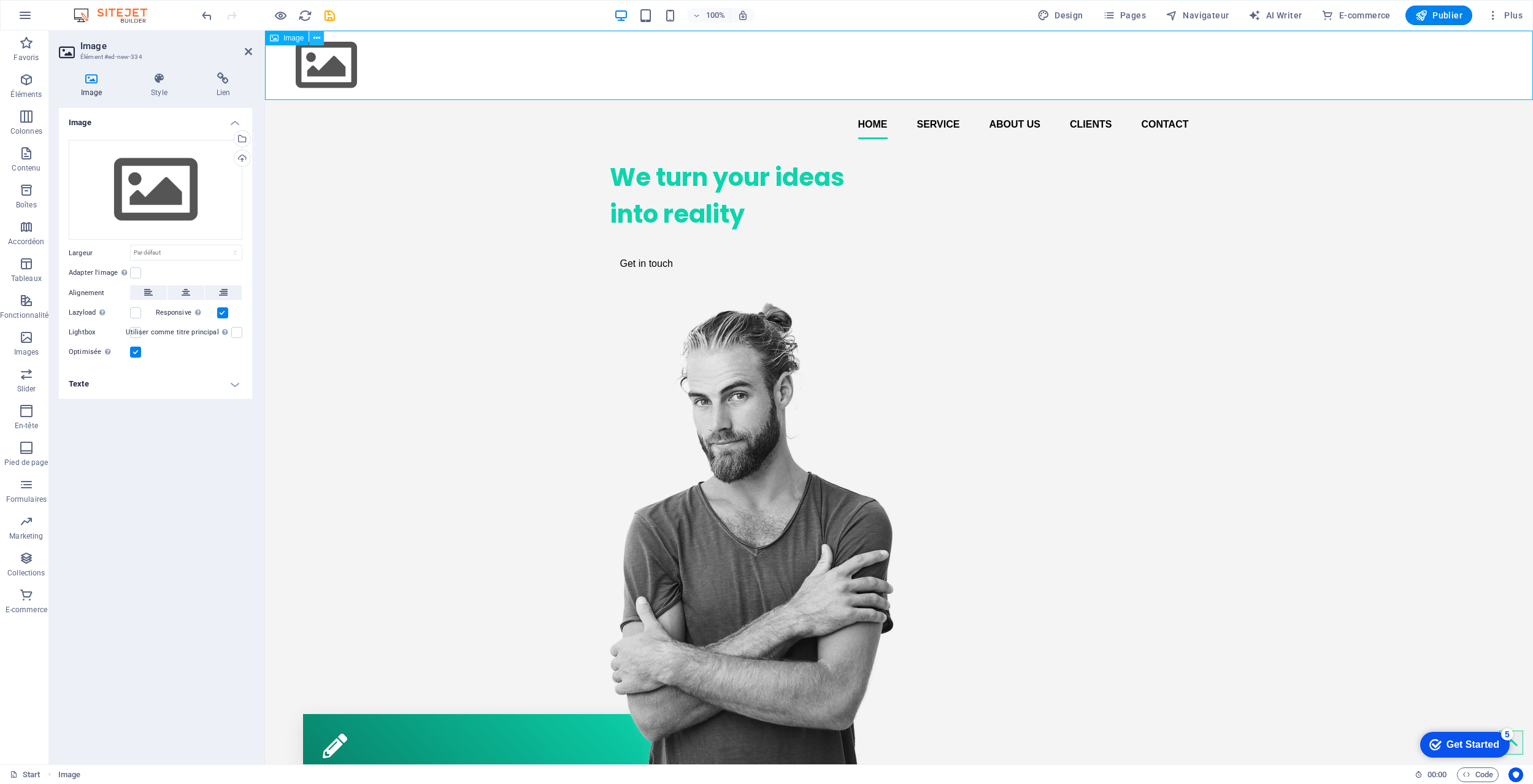
click at [320, 39] on icon at bounding box center [317, 38] width 7 height 13
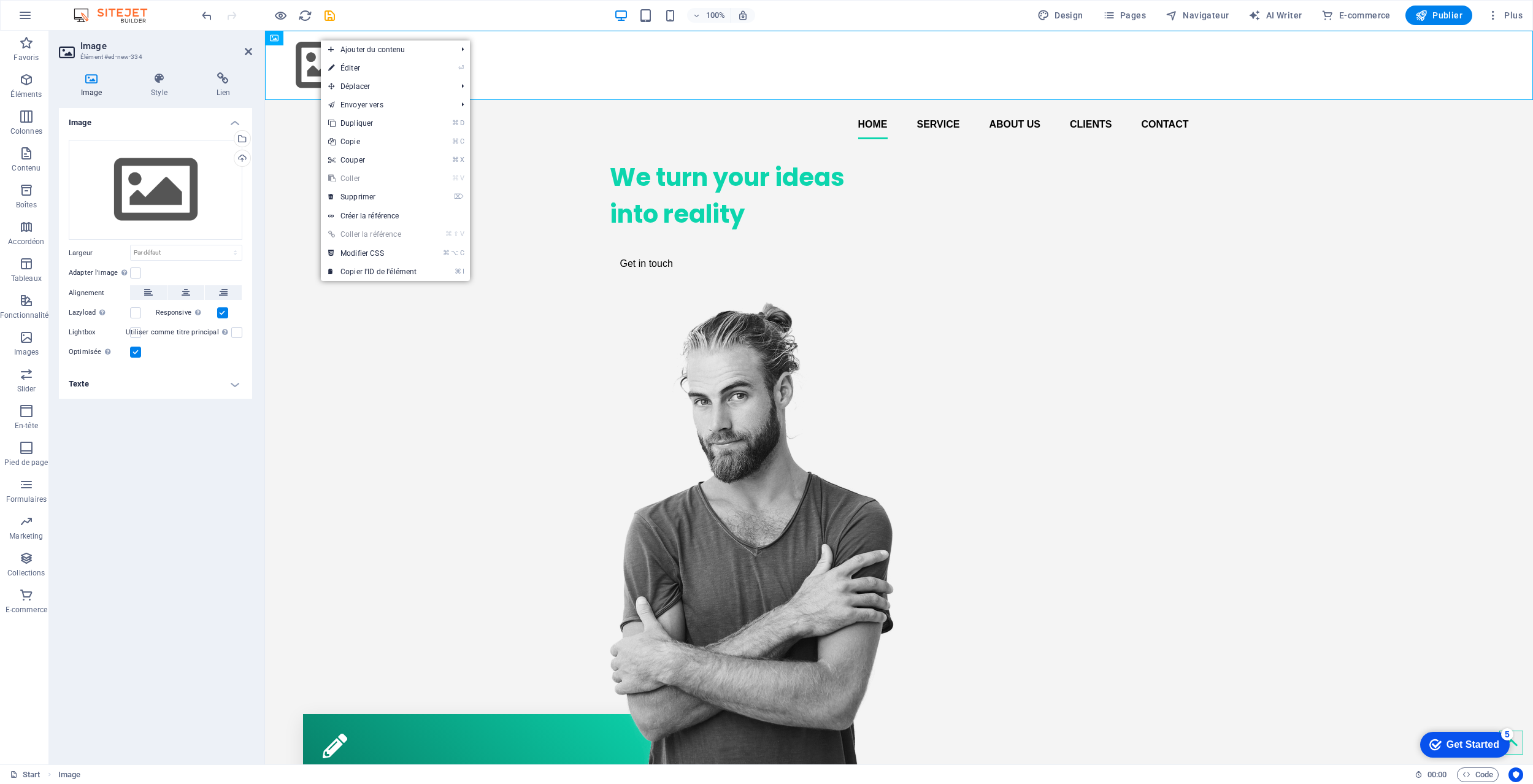
click at [582, 60] on figure at bounding box center [899, 66] width 1268 height 69
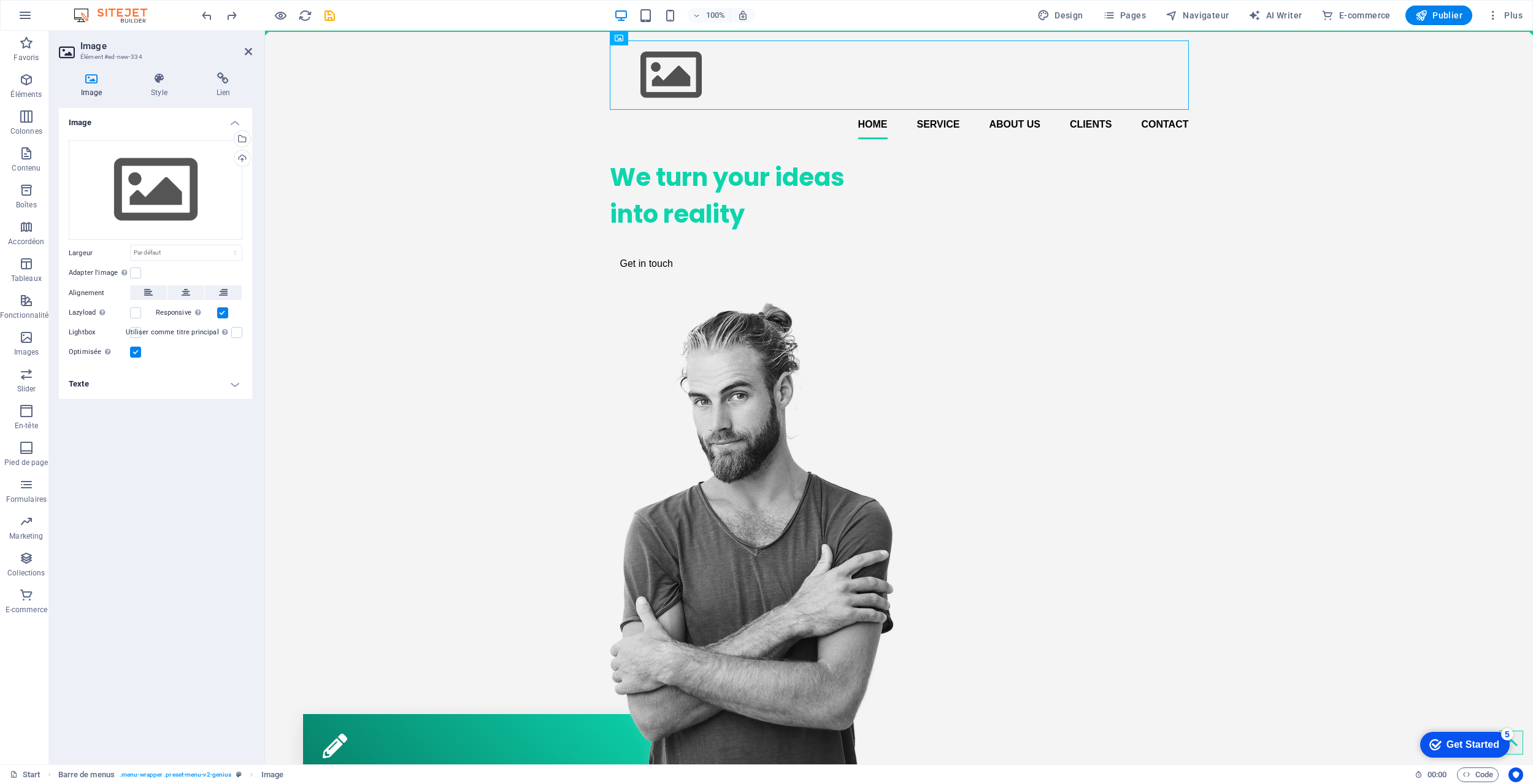
drag, startPoint x: 886, startPoint y: 70, endPoint x: 274, endPoint y: 56, distance: 612.2
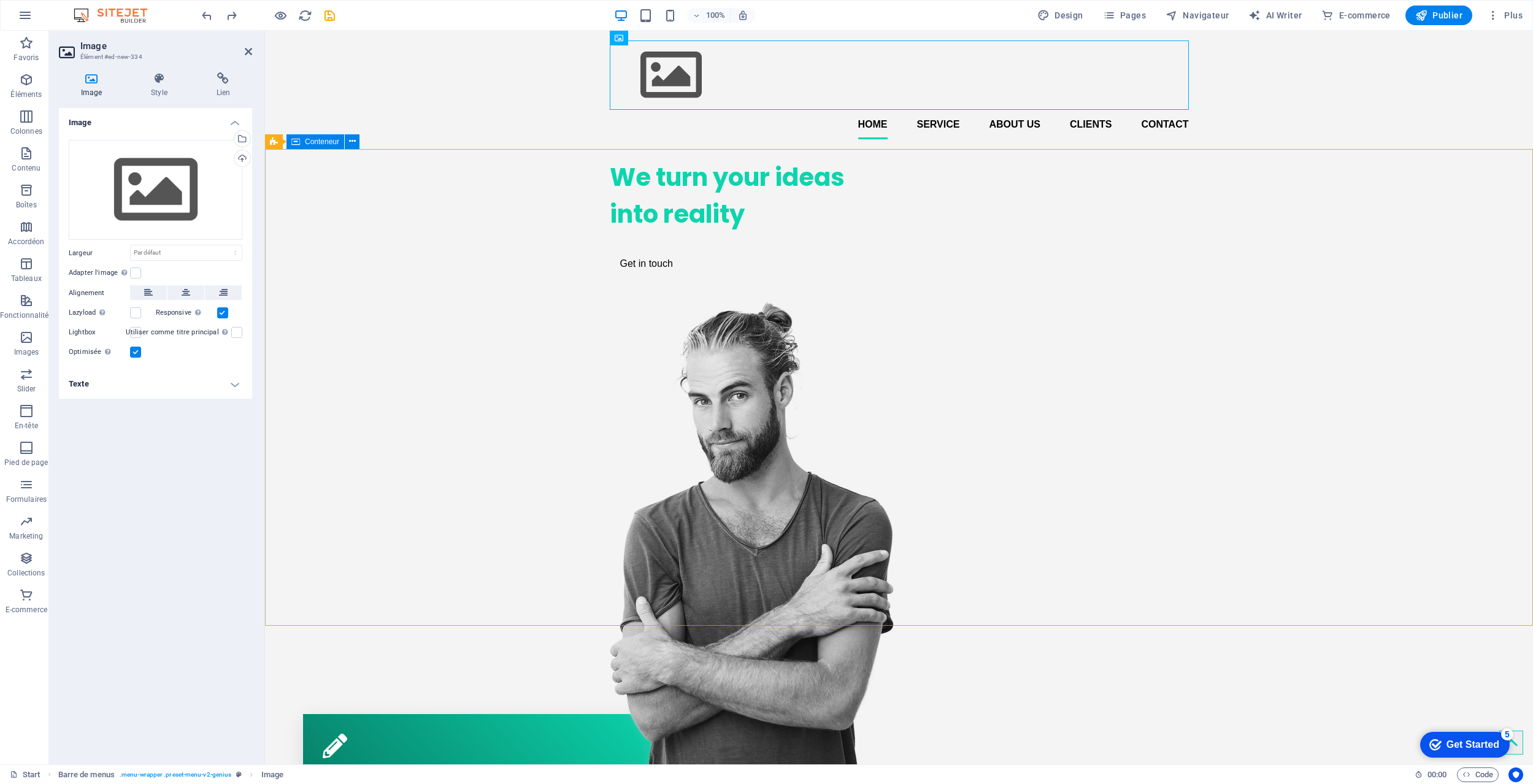
click at [636, 153] on div "We turn your ideas into reality Get in touch" at bounding box center [899, 459] width 1268 height 619
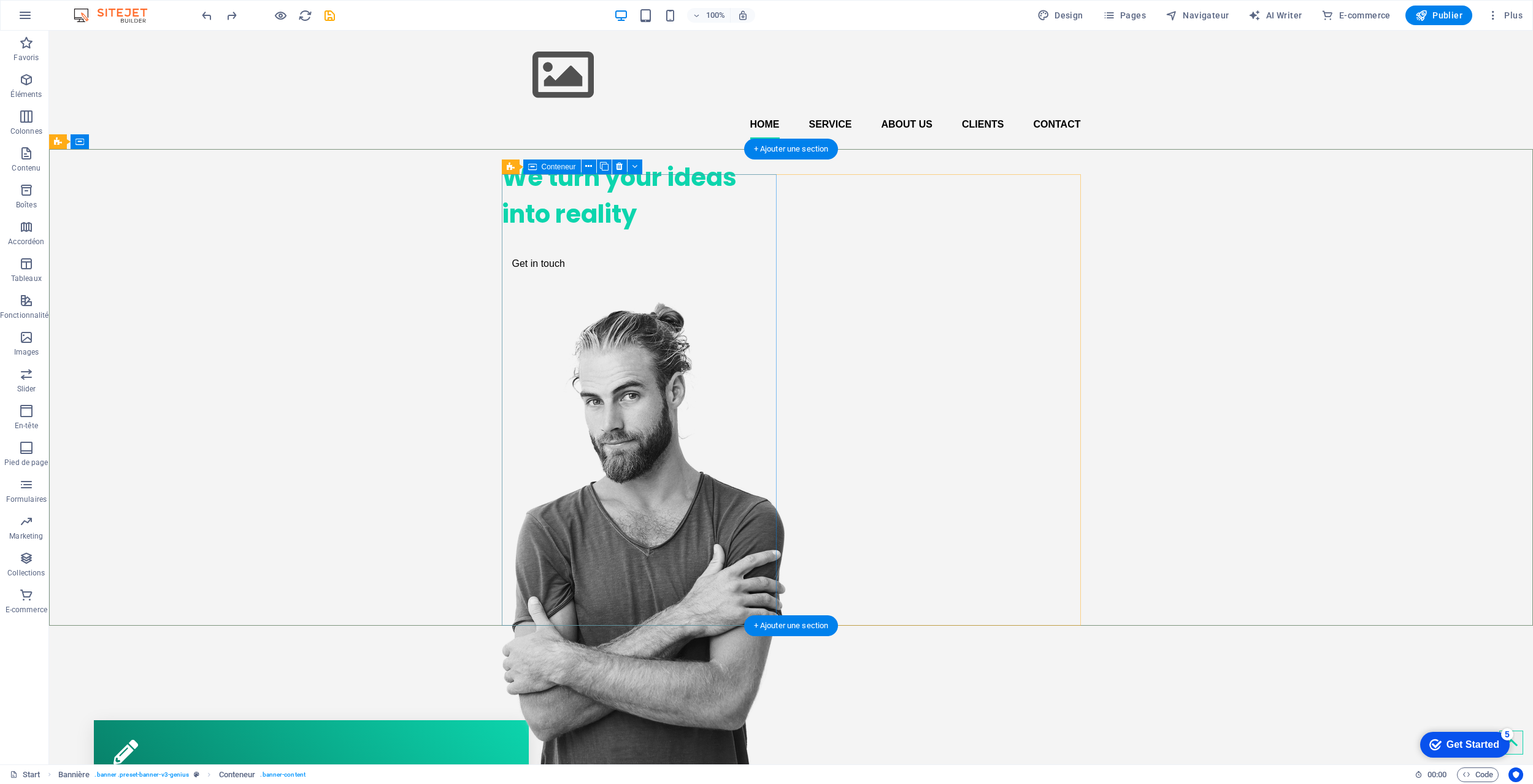
click at [676, 210] on div "We turn your ideas into reality Get in touch" at bounding box center [639, 218] width 275 height 137
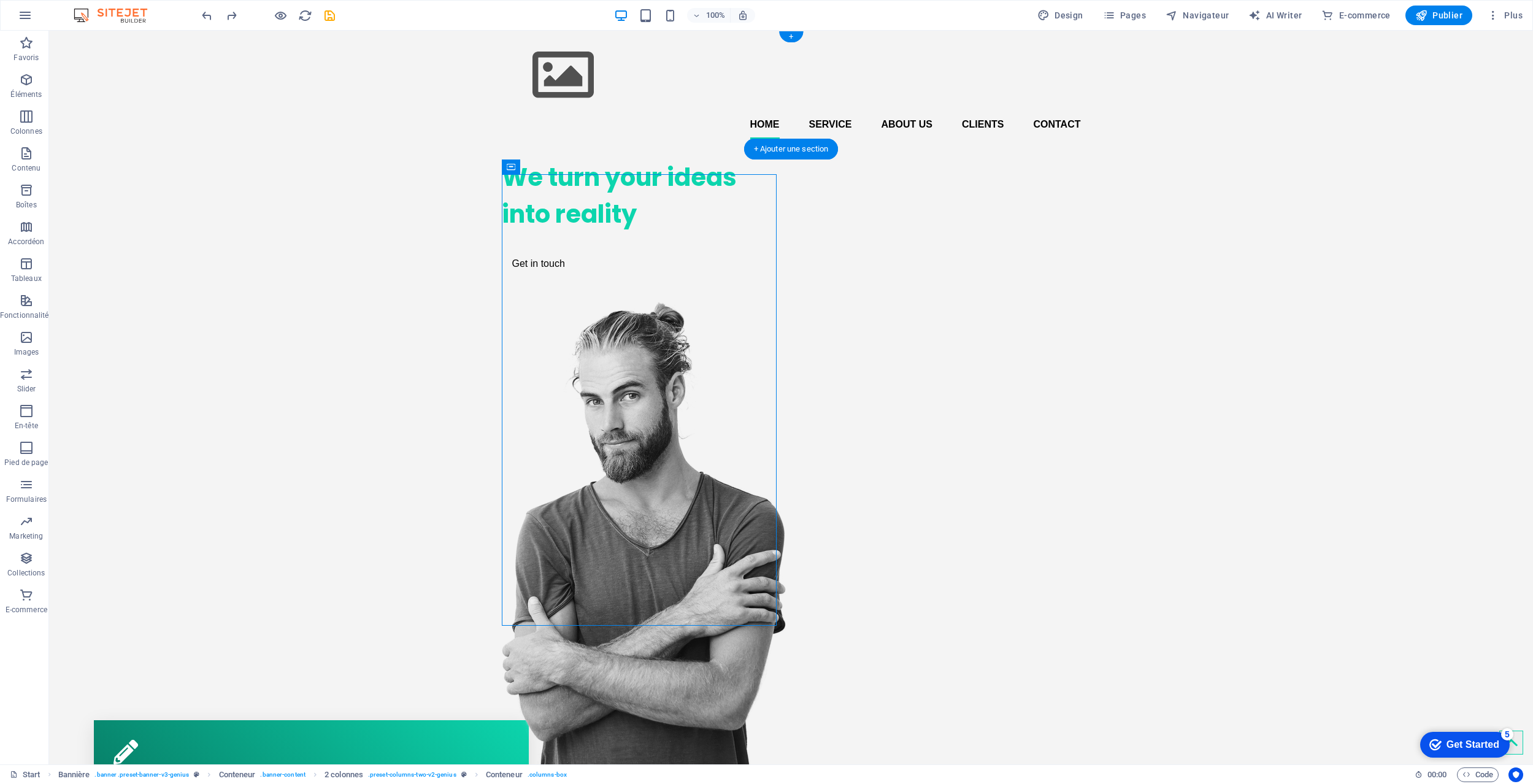
click at [576, 54] on figure at bounding box center [792, 75] width 579 height 69
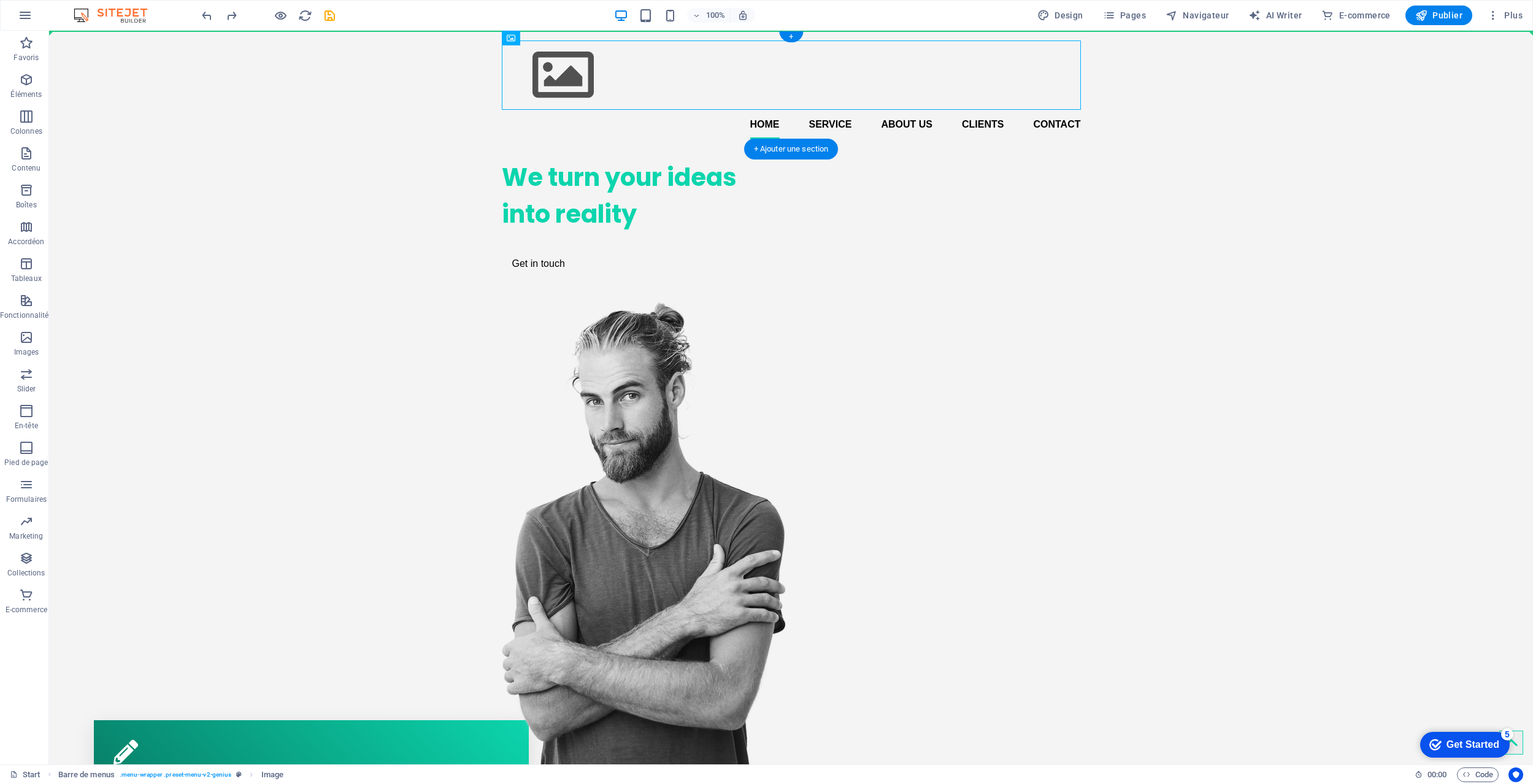
drag, startPoint x: 569, startPoint y: 56, endPoint x: 348, endPoint y: 71, distance: 221.5
